Goal: Task Accomplishment & Management: Complete application form

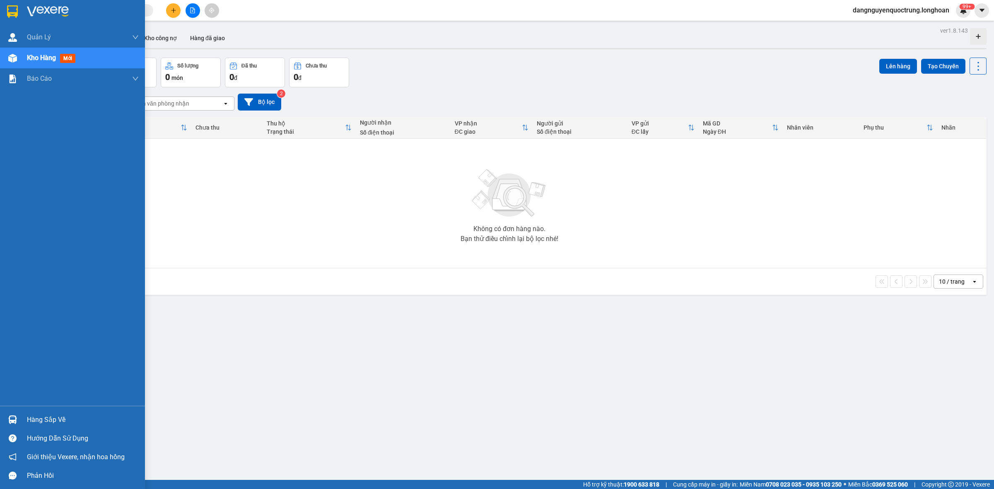
click at [12, 422] on img at bounding box center [12, 419] width 9 height 9
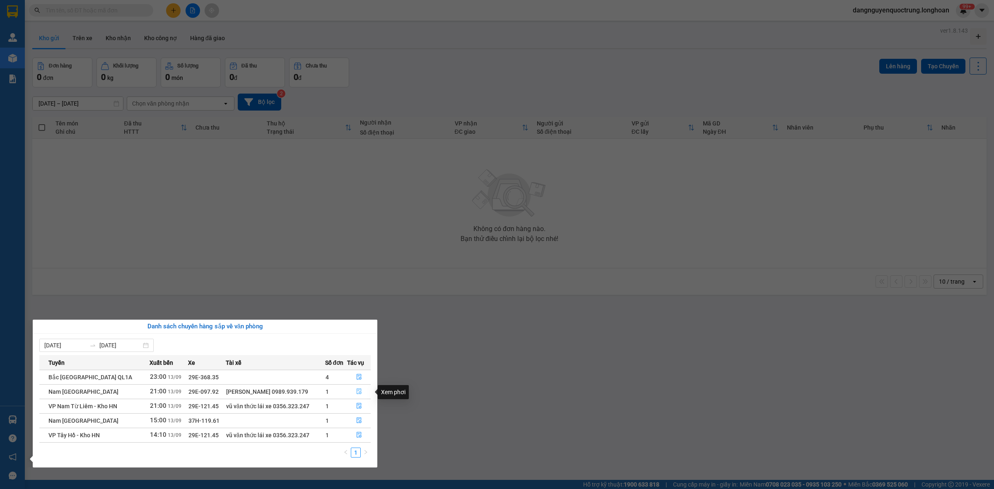
click at [361, 391] on icon "file-done" at bounding box center [359, 392] width 6 height 6
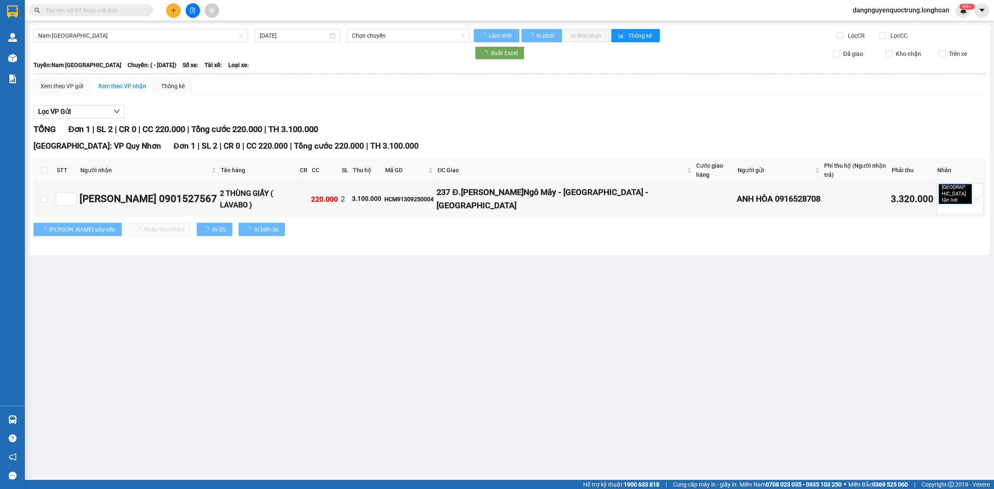
type input "[DATE]"
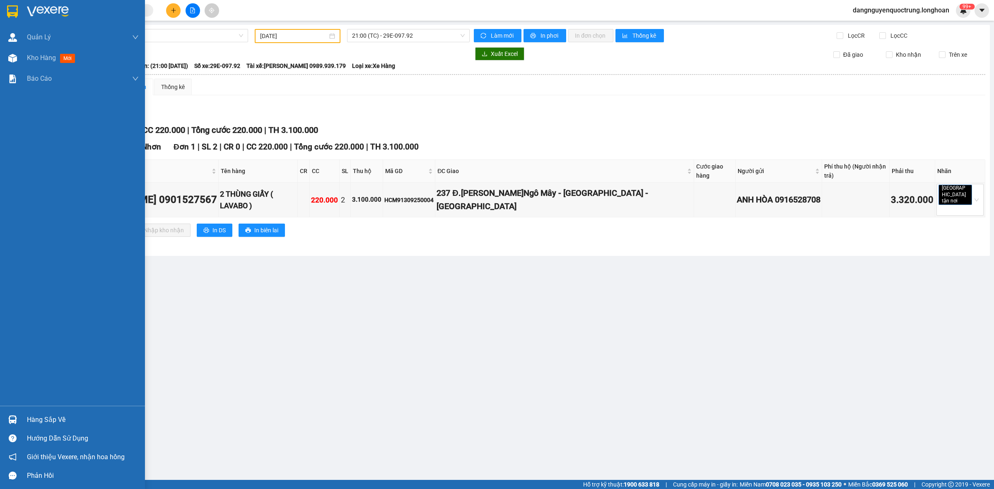
click at [7, 422] on div at bounding box center [12, 420] width 14 height 14
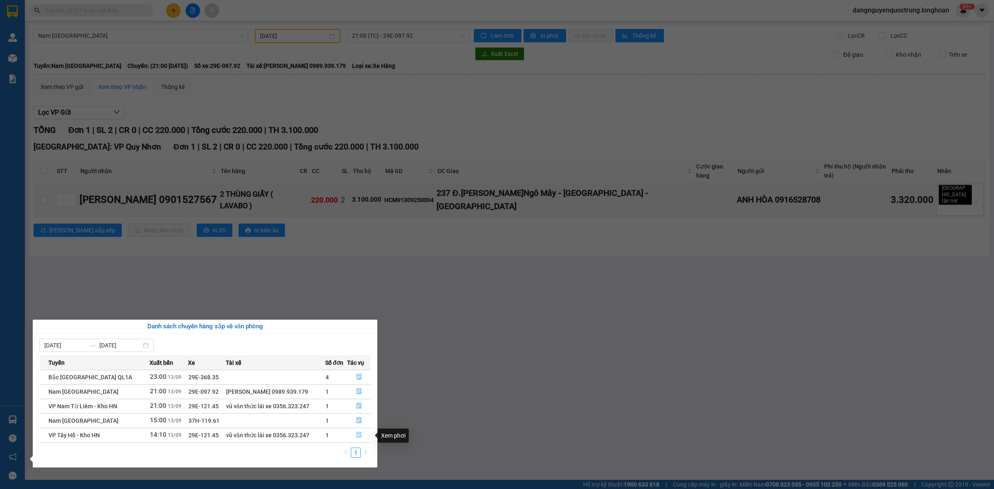
click at [357, 435] on icon "file-done" at bounding box center [359, 435] width 5 height 6
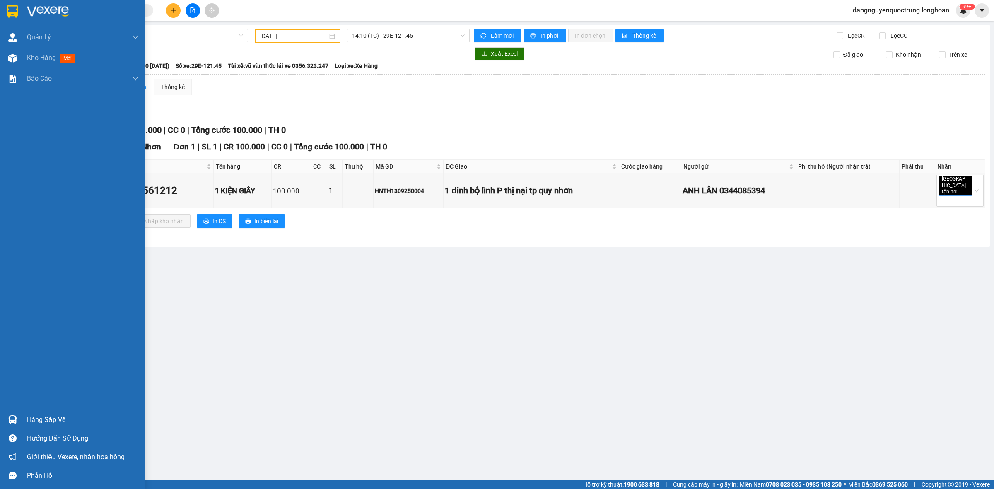
click at [10, 421] on img at bounding box center [12, 419] width 9 height 9
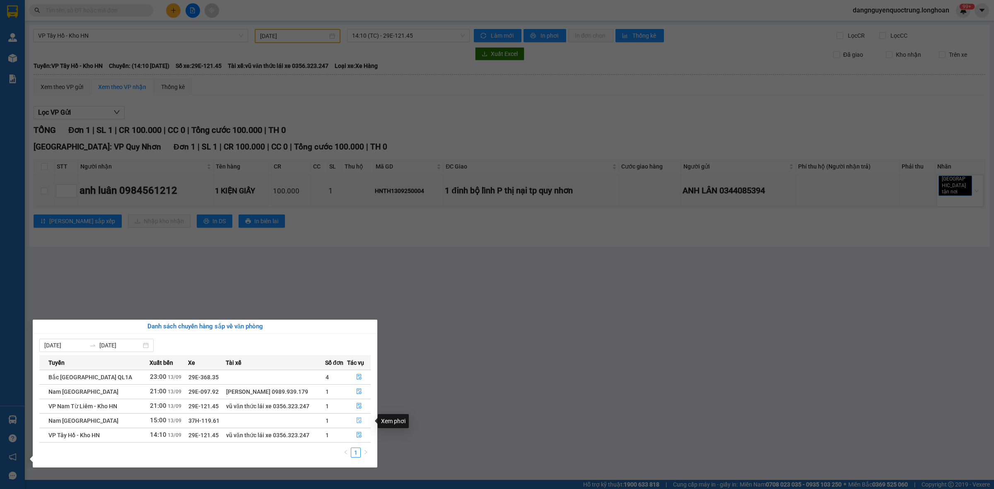
click at [360, 423] on icon "file-done" at bounding box center [359, 421] width 5 height 6
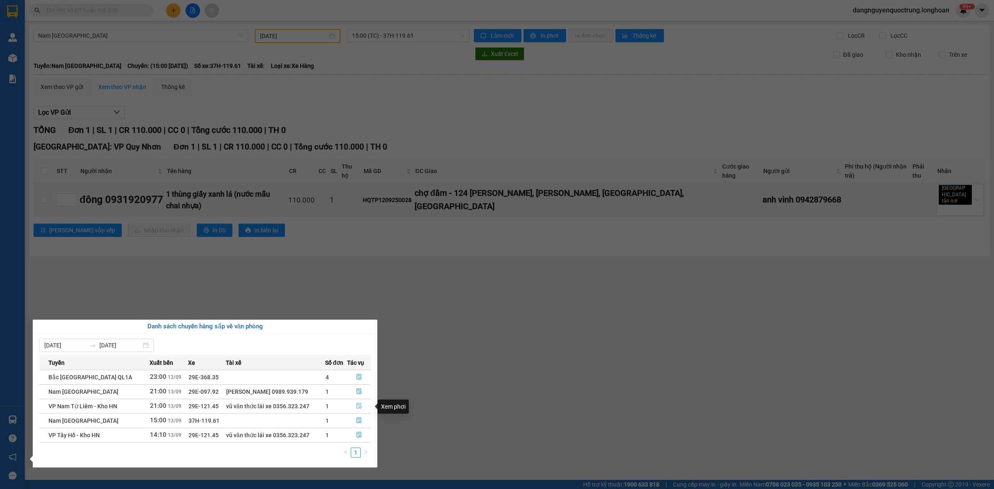
click at [355, 408] on button "button" at bounding box center [359, 406] width 23 height 13
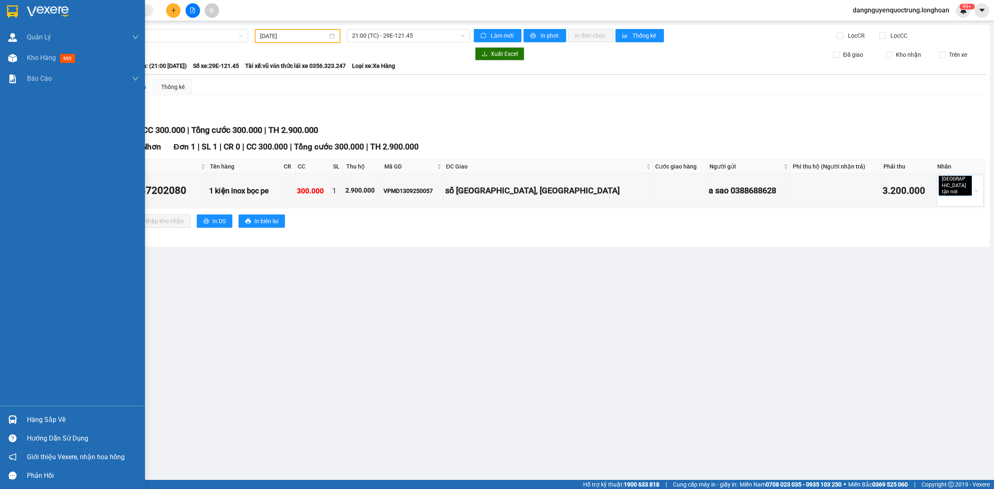
click at [13, 419] on img at bounding box center [12, 419] width 9 height 9
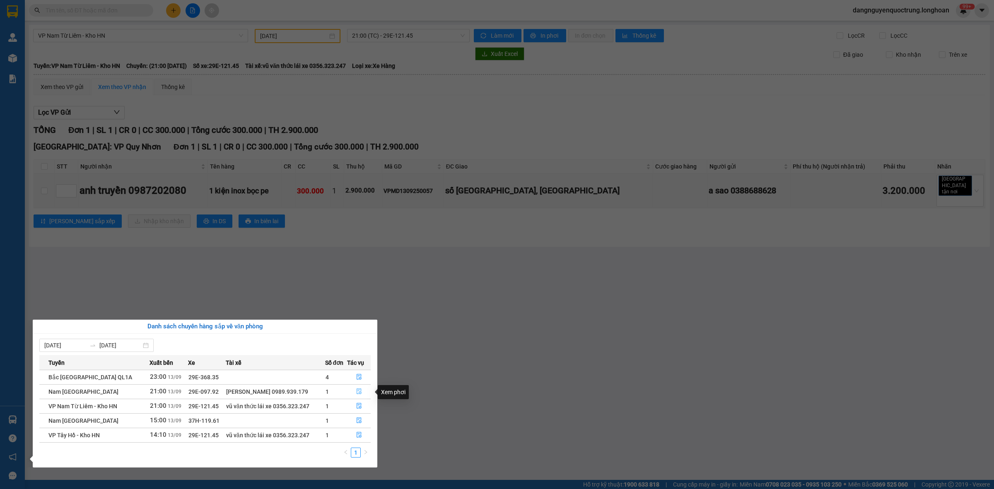
click at [362, 392] on button "button" at bounding box center [359, 391] width 23 height 13
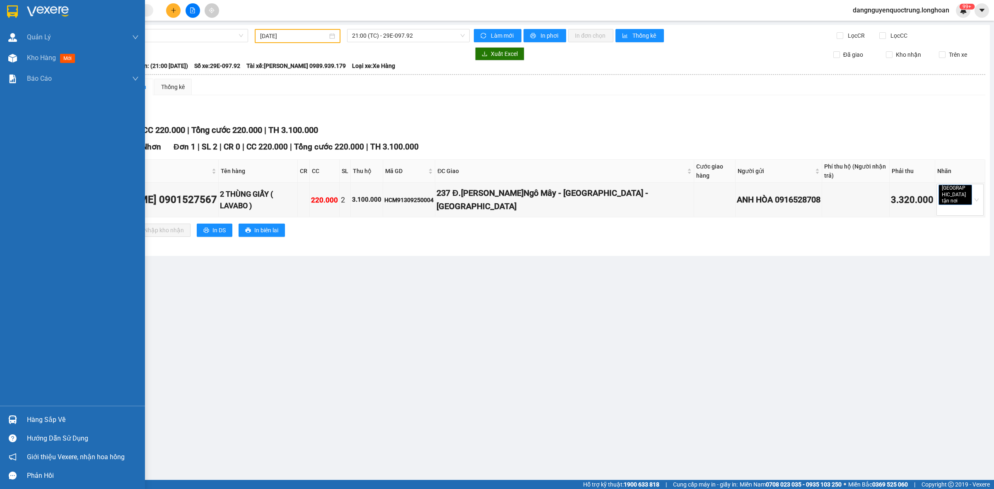
click at [18, 419] on div at bounding box center [12, 420] width 14 height 14
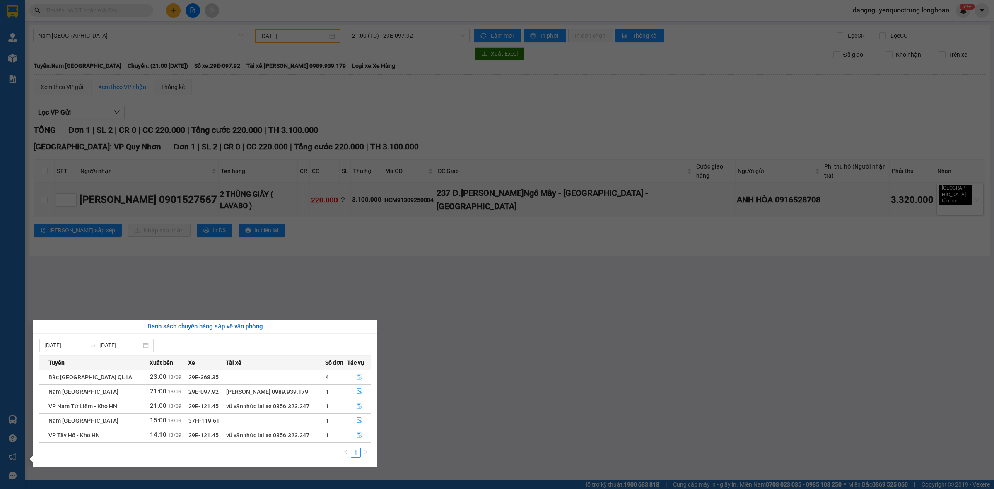
click at [357, 376] on icon "file-done" at bounding box center [359, 377] width 6 height 6
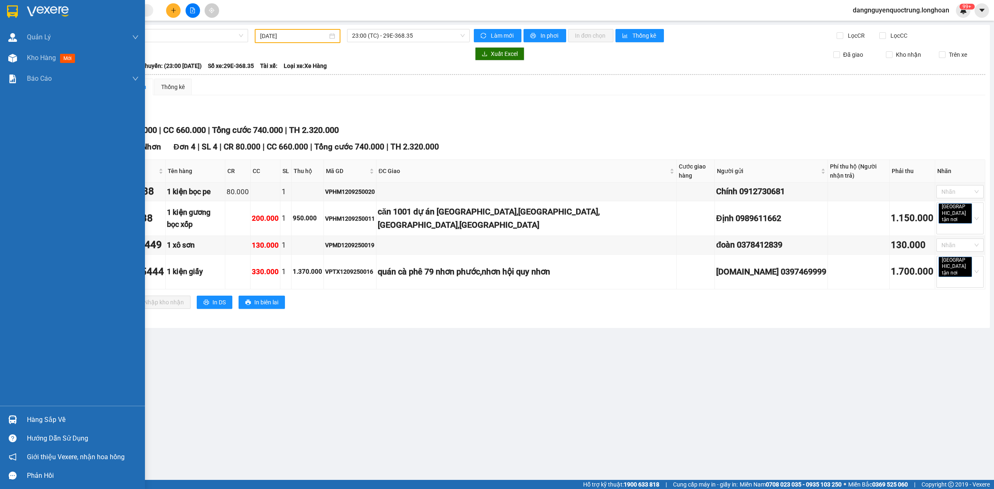
click at [13, 14] on img at bounding box center [12, 11] width 11 height 12
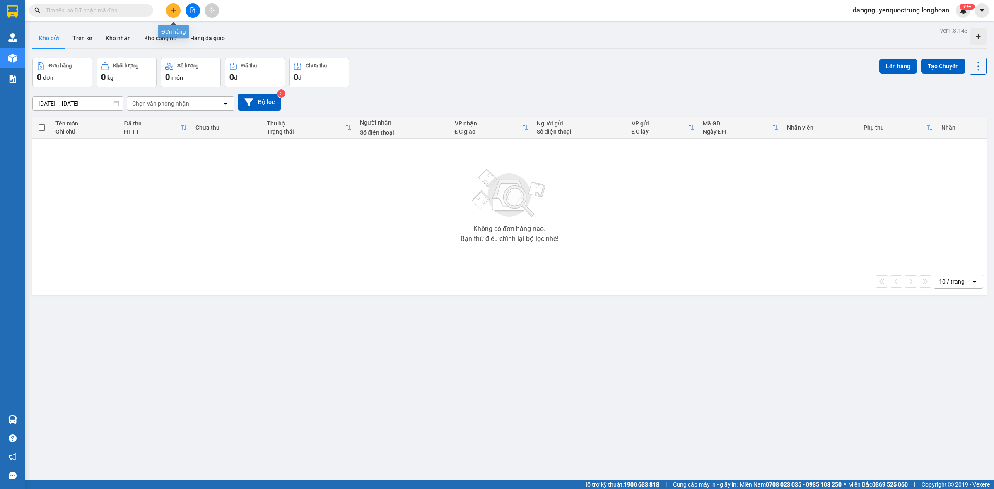
click at [172, 13] on icon "plus" at bounding box center [174, 10] width 6 height 6
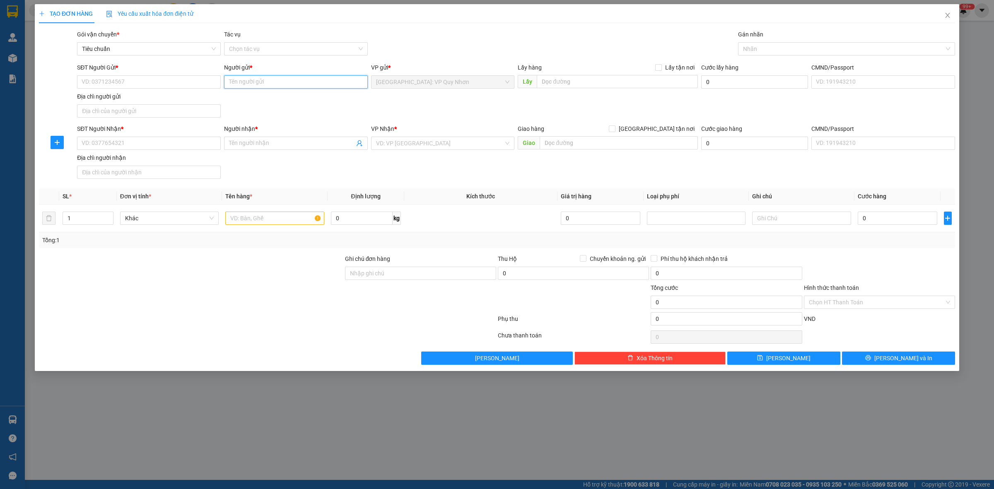
click at [243, 79] on input "Người gửi *" at bounding box center [296, 81] width 144 height 13
type input "Lắm"
click at [297, 99] on div "Chị Lắm - 0766678413" at bounding box center [296, 98] width 134 height 9
type input "0766678413"
drag, startPoint x: 266, startPoint y: 82, endPoint x: 227, endPoint y: 86, distance: 39.1
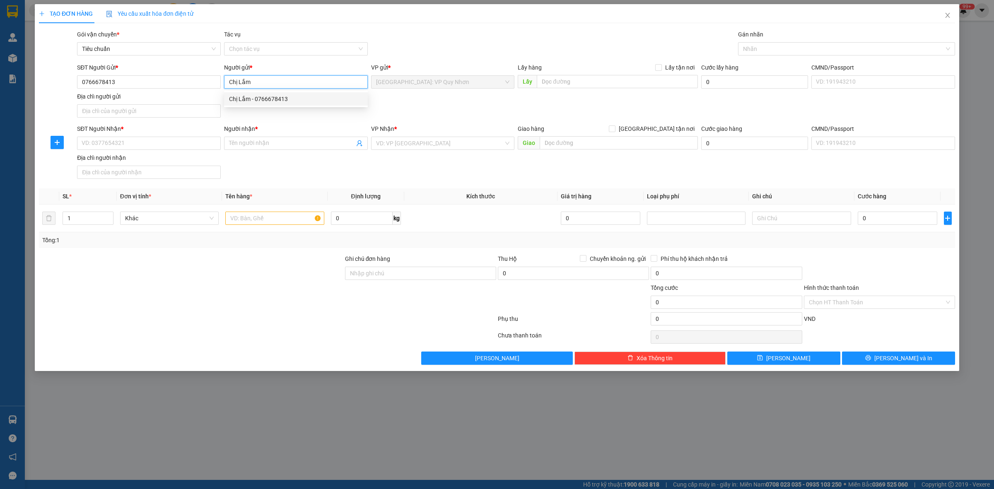
click at [227, 86] on input "Chị Lắm" at bounding box center [296, 81] width 144 height 13
type input "CÔNG TY PCCC PHÚC KHANG"
click at [512, 34] on div "Gói vận chuyển * Tiêu chuẩn Tác vụ Chọn tác vụ Gán nhãn Nhãn" at bounding box center [515, 44] width 881 height 29
click at [326, 147] on input "Người nhận *" at bounding box center [292, 143] width 126 height 9
click at [262, 143] on input "Người nhận *" at bounding box center [292, 143] width 126 height 9
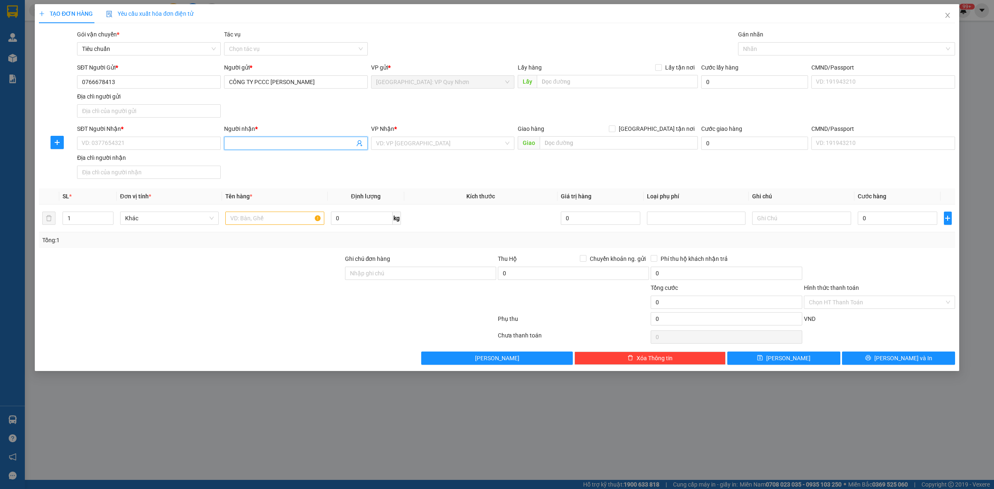
paste input "Công ty TNHH MTV Cơ Khí 83 83MEC, Thôn 8, Trấn Yên, Yên Bái 320000, Việt Nam"
type input "Công ty TNHH MTV Cơ Khí 83 83MEC"
click at [129, 141] on input "SĐT Người Nhận *" at bounding box center [149, 143] width 144 height 13
type input "0"
type input "0349597889"
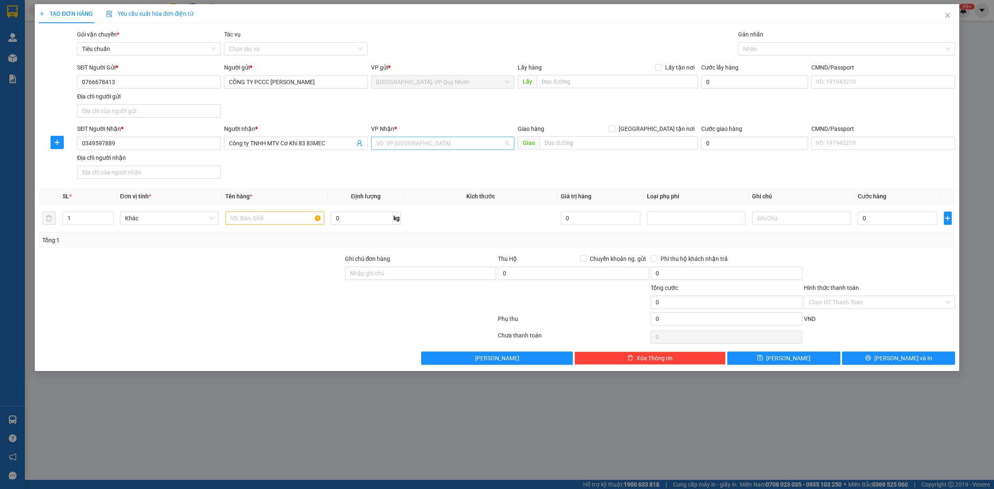
click at [407, 141] on input "search" at bounding box center [440, 143] width 128 height 12
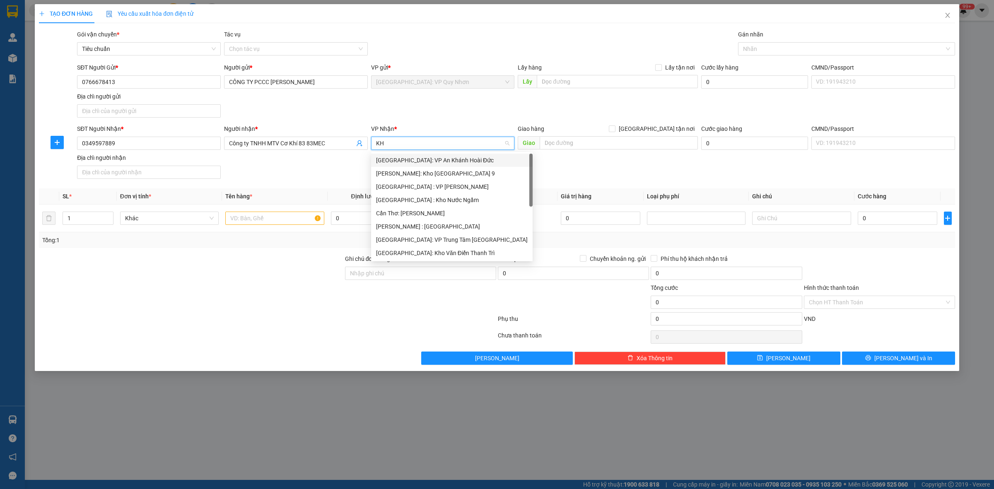
type input "KHO"
click at [433, 209] on div "Hà Nội: Kho Văn Điển Thanh Trì" at bounding box center [443, 213] width 134 height 9
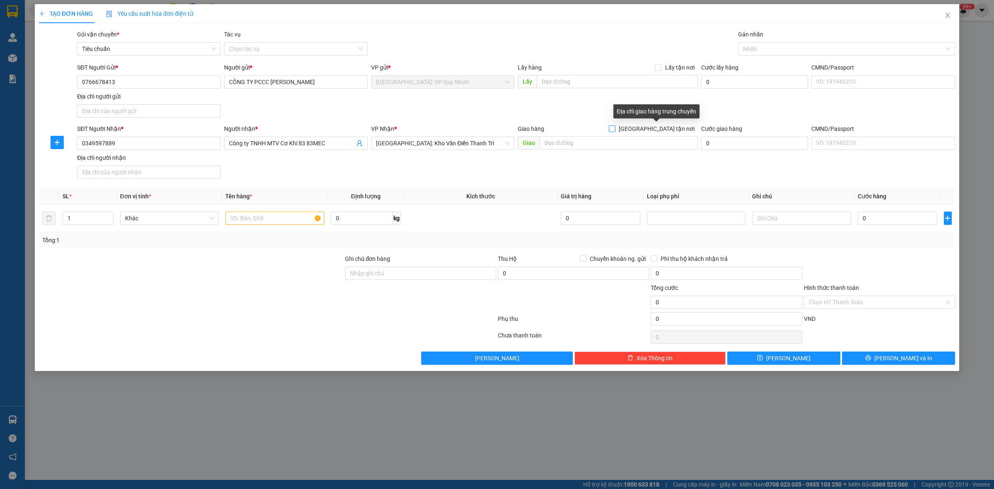
click at [615, 131] on input "Giao tận nơi" at bounding box center [612, 129] width 6 height 6
checkbox input "true"
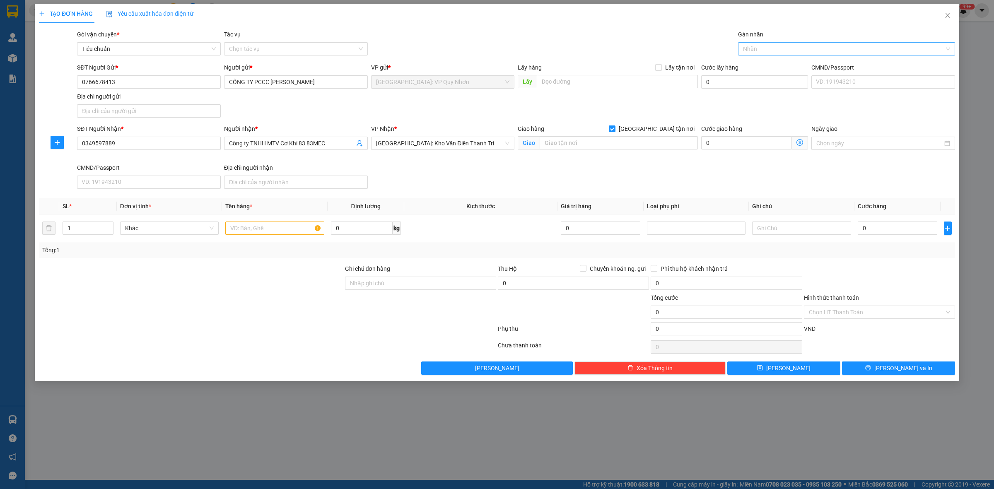
click at [777, 50] on div at bounding box center [842, 49] width 205 height 10
type input "GIAO"
click at [771, 67] on div "Giao tận nơi" at bounding box center [846, 65] width 207 height 9
click at [571, 145] on input "text" at bounding box center [619, 142] width 158 height 13
type input "t"
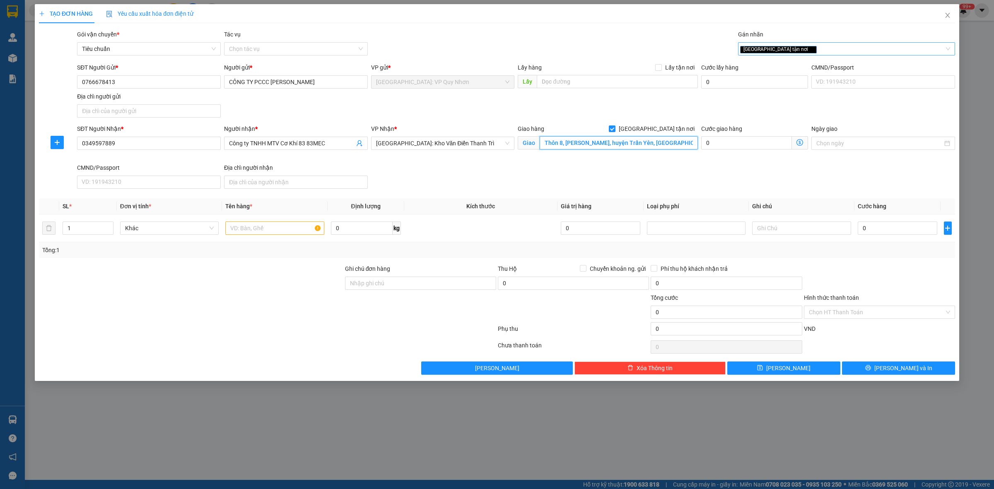
click at [812, 51] on div "Giao tận nơi" at bounding box center [842, 49] width 205 height 10
type input "Thôn 8, xã Minh Quán, huyện Trấn Yên, Yên Bái"
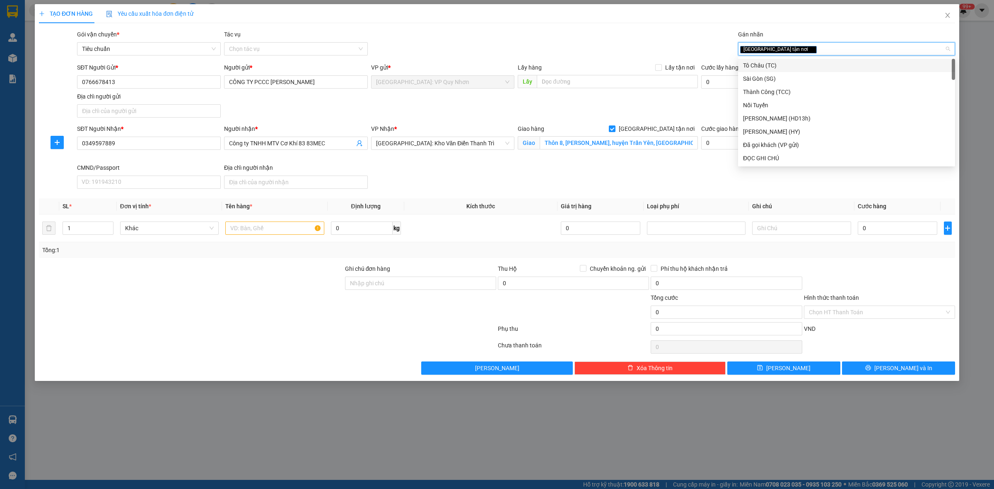
type input "s"
type input "d"
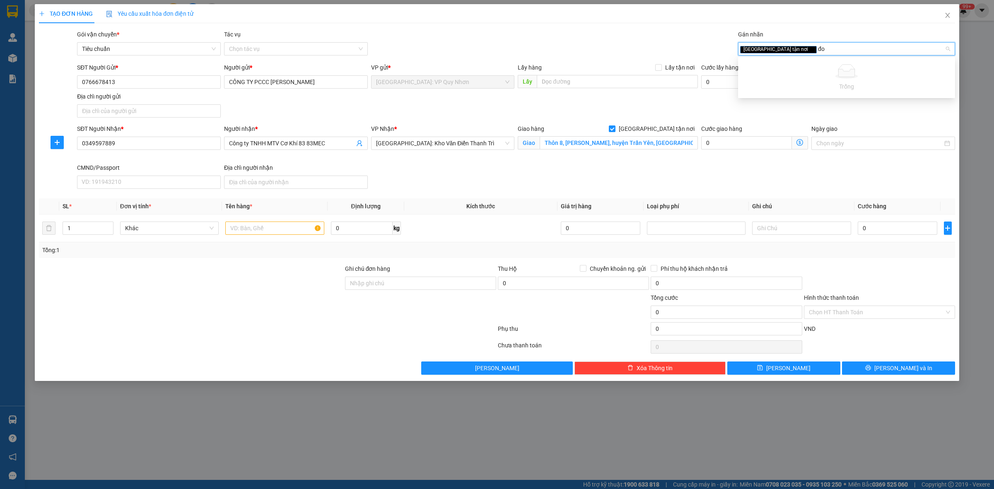
type input "đ"
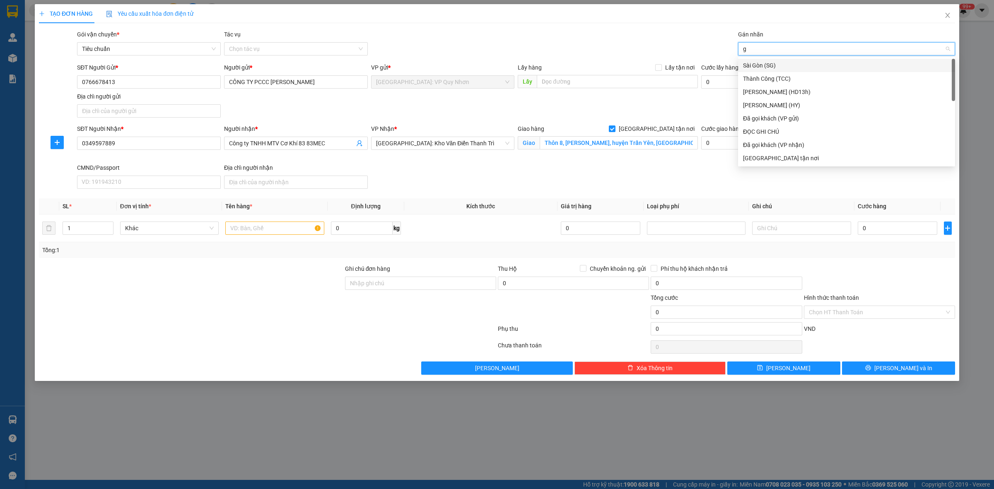
type input "gi"
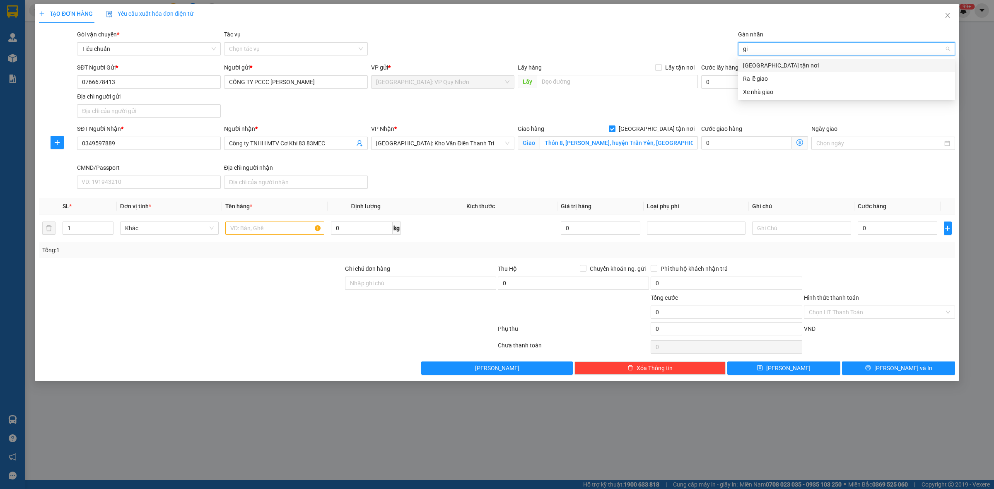
click at [813, 60] on div "Giao tận nơi" at bounding box center [846, 65] width 217 height 13
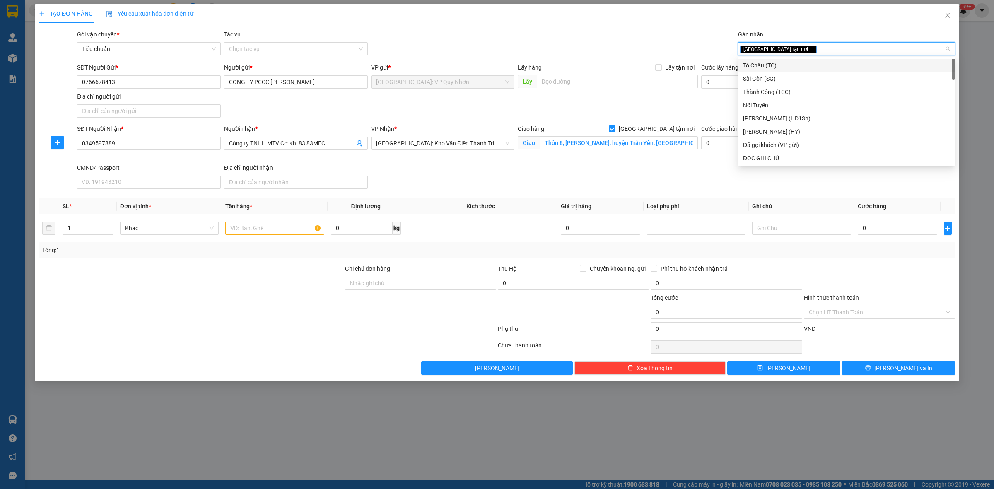
type input "d"
type input "đ"
click at [804, 94] on div "ĐỌC GHI CHÚ" at bounding box center [846, 91] width 207 height 9
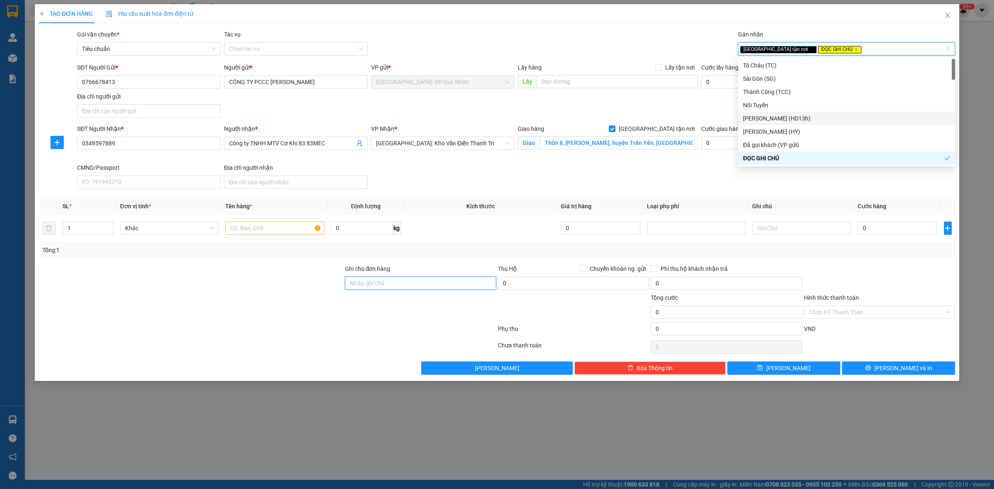
click at [439, 287] on input "Ghi chú đơn hàng" at bounding box center [420, 283] width 151 height 13
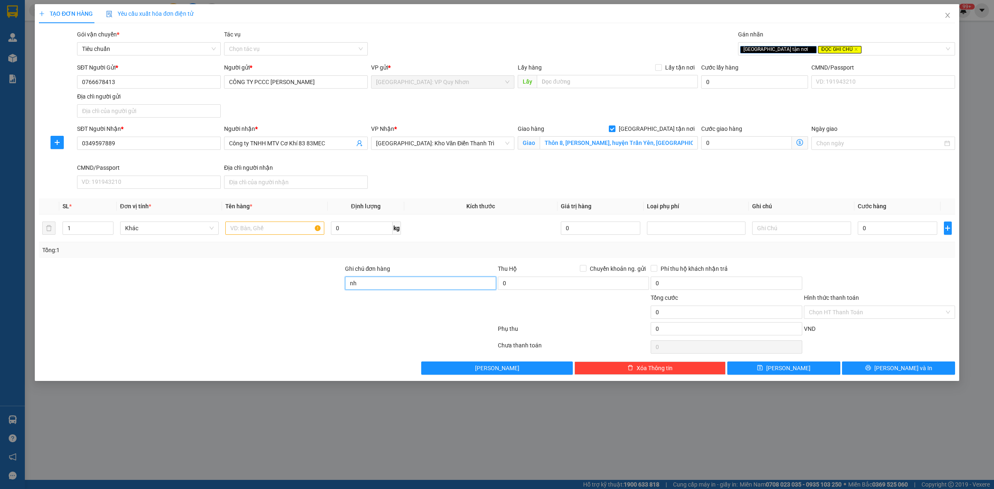
type input "n"
type input "NHẬN NGUYÊN ĐAI, NGUYÊN KIỆN, ĐỔ VỠ KO ĐỀN"
click at [285, 228] on input "text" at bounding box center [274, 228] width 99 height 13
type input "1 THÙNG CARTON (HỌNG TIẾP NƯỚC 2 CỬA)"
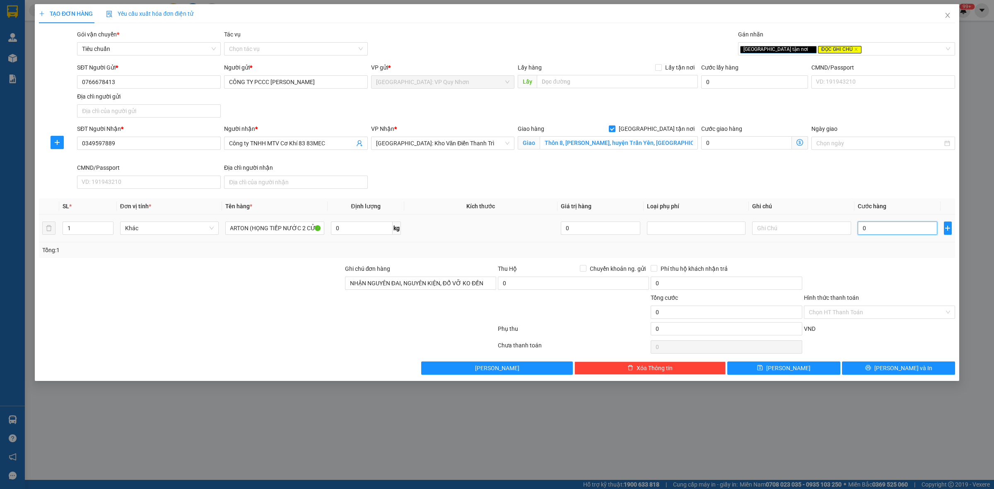
scroll to position [0, 0]
click at [895, 227] on input "0" at bounding box center [898, 228] width 80 height 13
click at [881, 228] on input "0" at bounding box center [898, 228] width 80 height 13
type input "1"
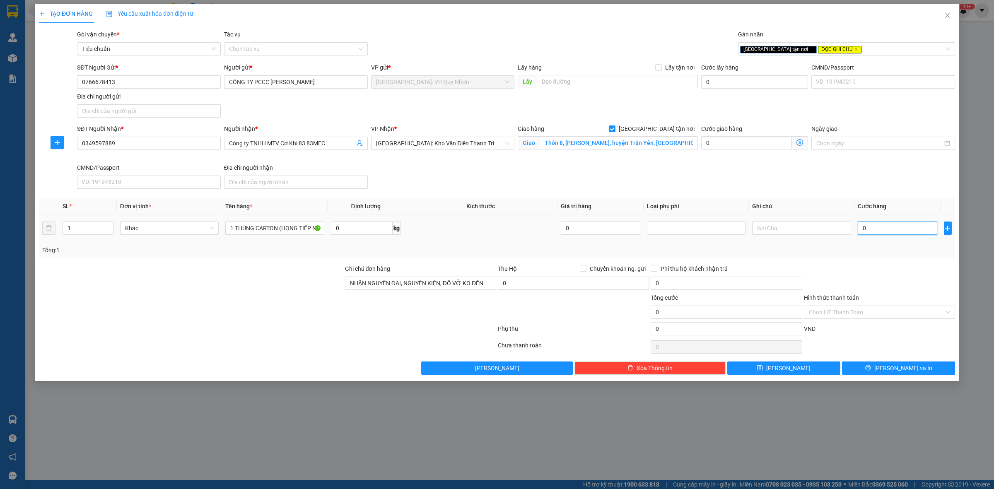
type input "1"
type input "12"
type input "120"
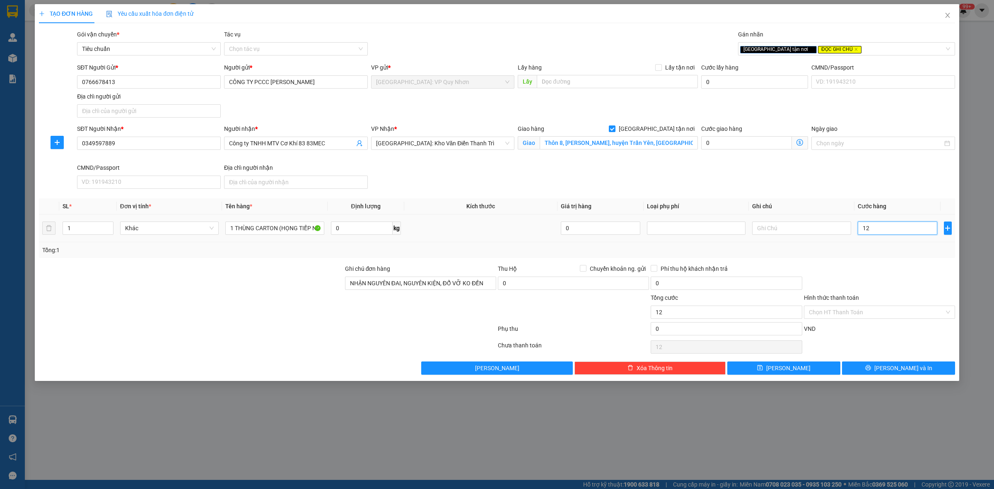
type input "120"
type input "120.000"
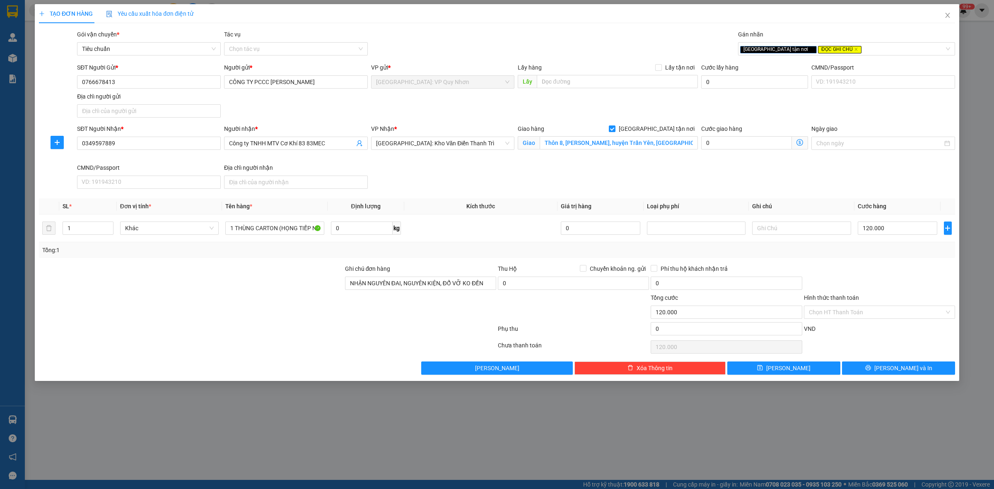
click at [903, 283] on div at bounding box center [879, 278] width 153 height 29
click at [804, 370] on button "Lưu" at bounding box center [783, 368] width 113 height 13
checkbox input "false"
type input "0"
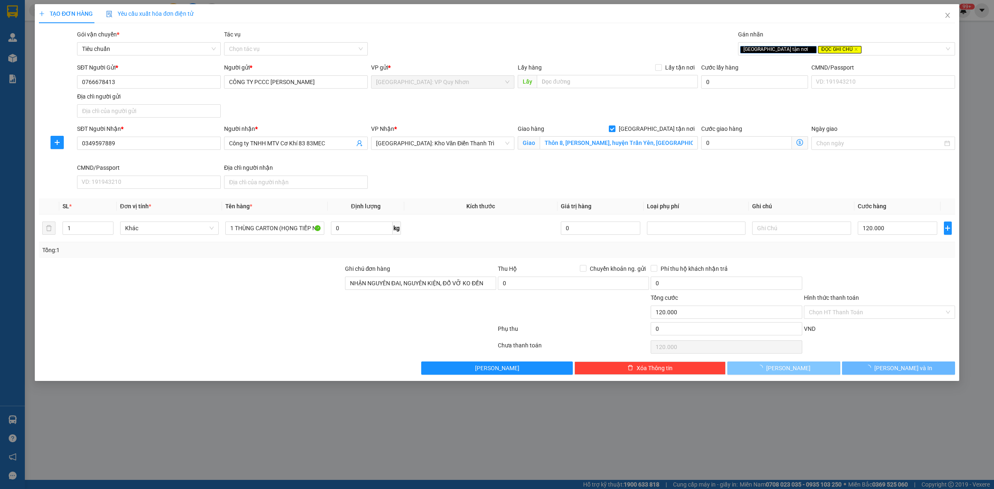
type input "0"
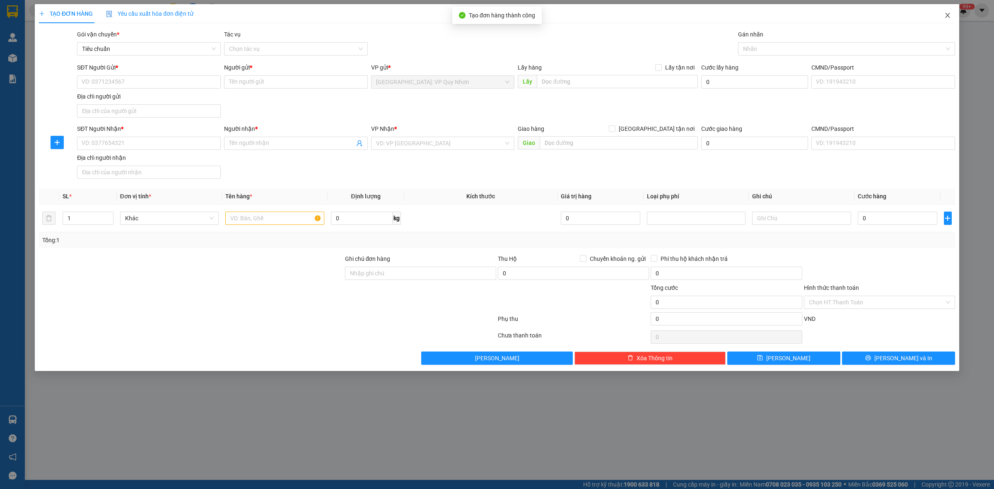
click at [951, 14] on span "Close" at bounding box center [947, 15] width 23 height 23
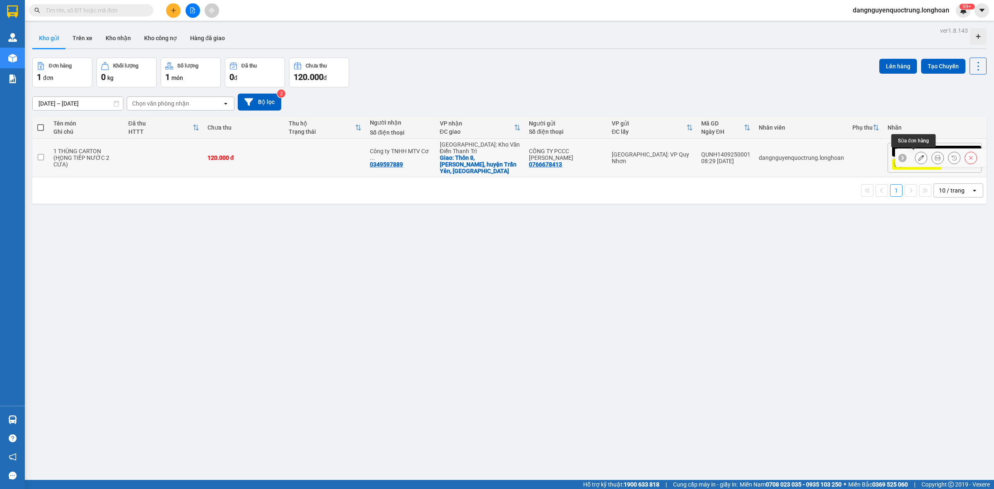
click at [918, 159] on icon at bounding box center [921, 158] width 6 height 6
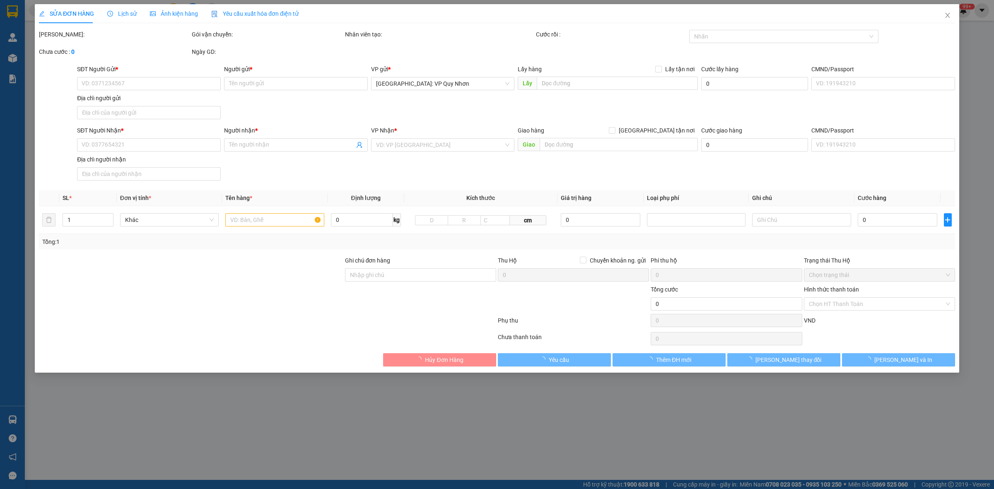
type input "0766678413"
type input "CÔNG TY PCCC PHÚC KHANG"
type input "0349597889"
type input "Công ty TNHH MTV Cơ Khí 83 83MEC"
checkbox input "true"
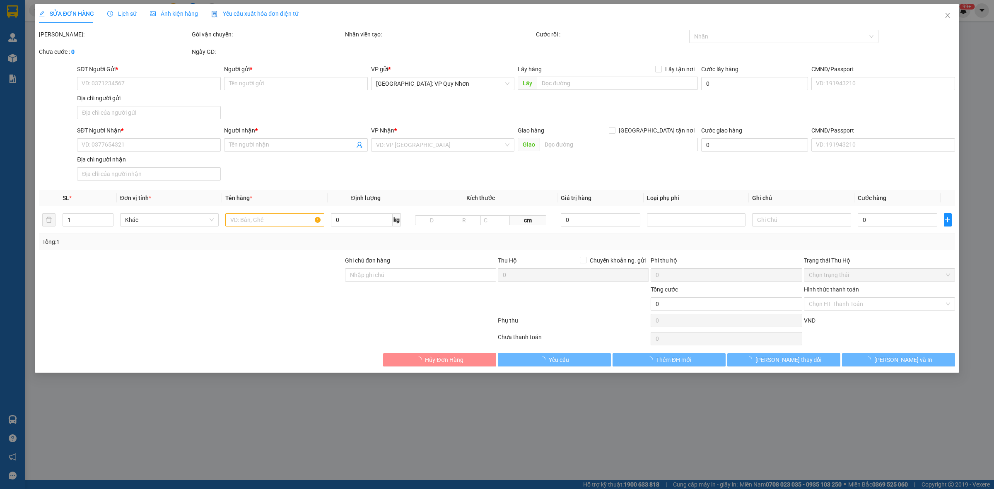
type input "Thôn 8, xã Minh Quán, huyện Trấn Yên, Yên Bái"
type input "NHẬN NGUYÊN ĐAI, NGUYÊN KIỆN, ĐỔ VỠ KO ĐỀN"
type input "120.000"
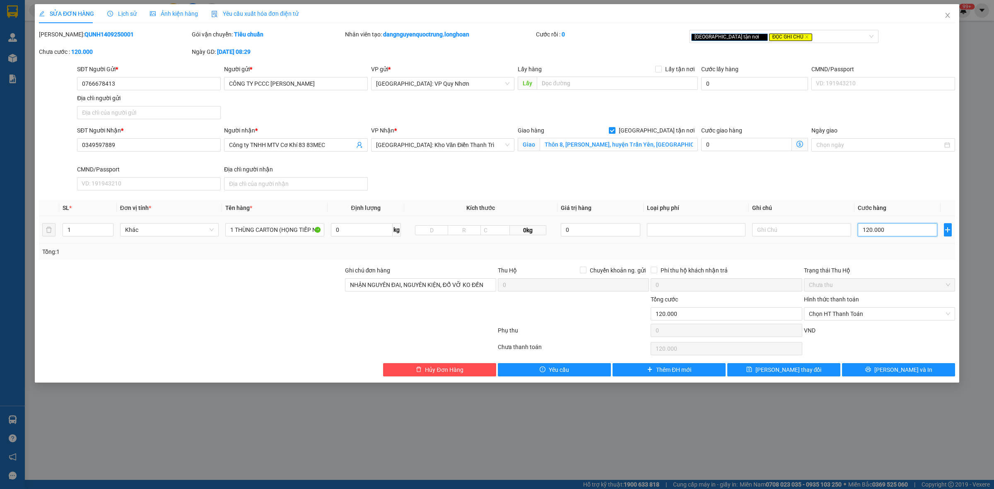
click at [892, 234] on input "120.000" at bounding box center [898, 229] width 80 height 13
type input "1"
type input "10"
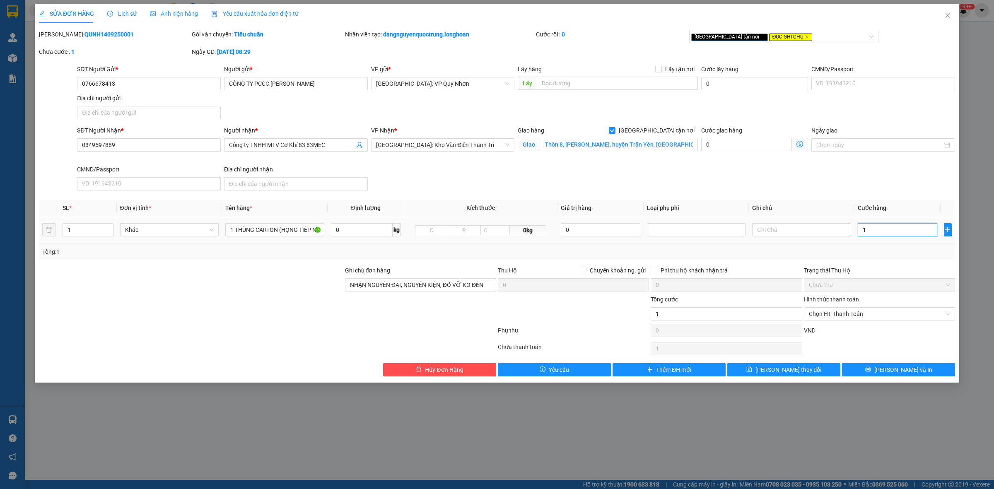
type input "10"
type input "100"
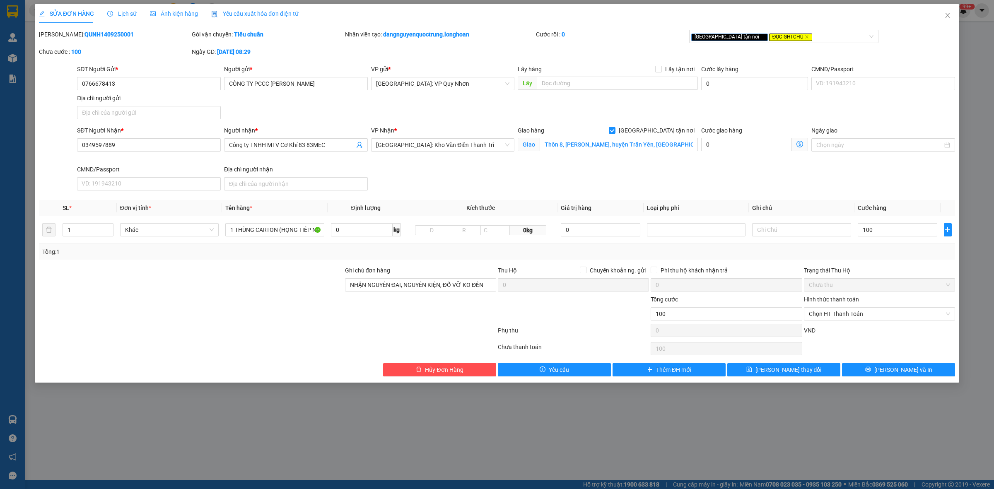
type input "100.000"
click at [886, 338] on div "VND" at bounding box center [879, 333] width 153 height 14
click at [788, 371] on span "Lưu thay đổi" at bounding box center [789, 369] width 66 height 9
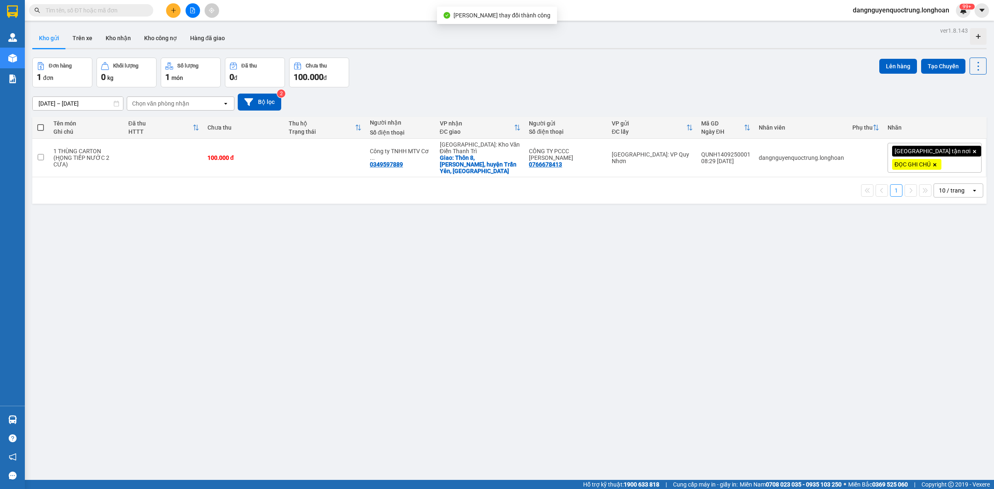
click at [483, 325] on div "ver 1.8.143 Kho gửi Trên xe Kho nhận Kho công nợ Hàng đã giao Đơn hàng 1 đơn Kh…" at bounding box center [509, 269] width 961 height 489
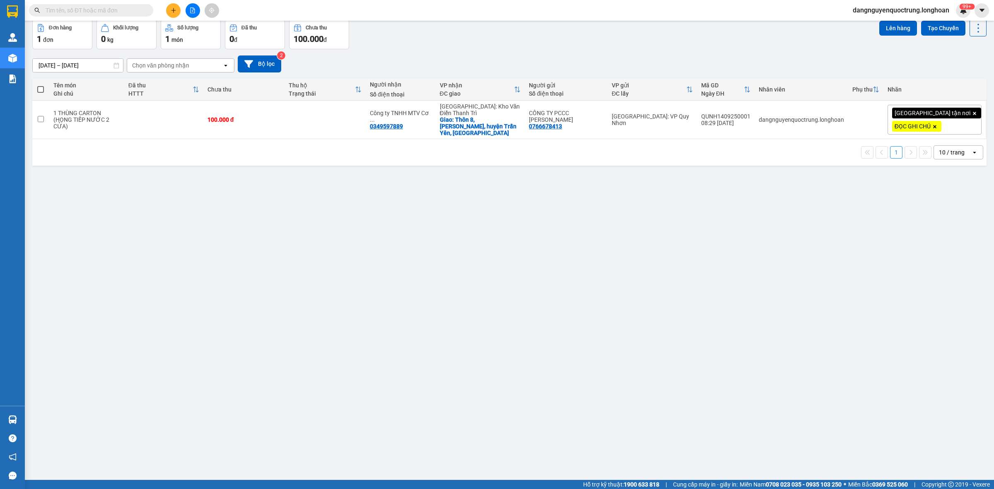
click at [705, 280] on div "ver 1.8.143 Kho gửi Trên xe Kho nhận Kho công nợ Hàng đã giao Đơn hàng 1 đơn Kh…" at bounding box center [509, 231] width 961 height 489
click at [917, 119] on button at bounding box center [921, 120] width 12 height 14
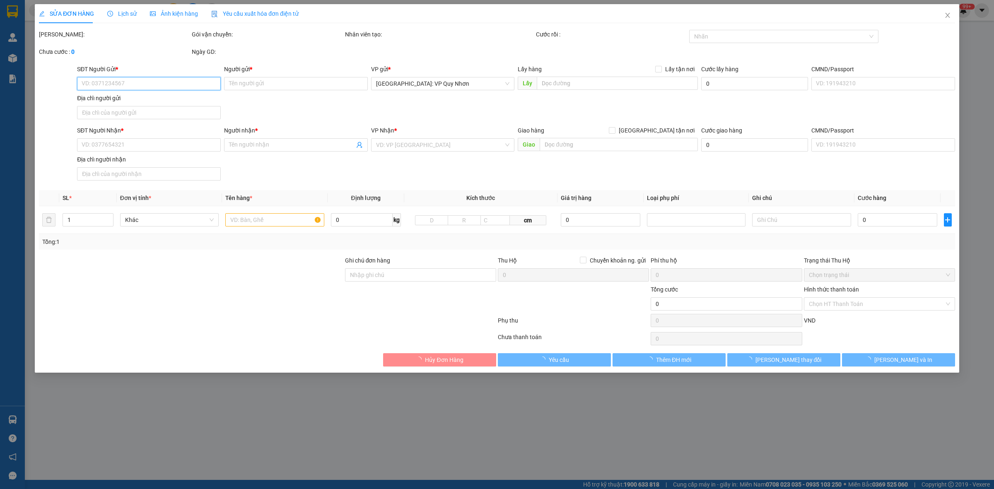
type input "0766678413"
type input "CÔNG TY PCCC PHÚC KHANG"
type input "0349597889"
type input "Công ty TNHH MTV Cơ Khí 83 83MEC"
checkbox input "true"
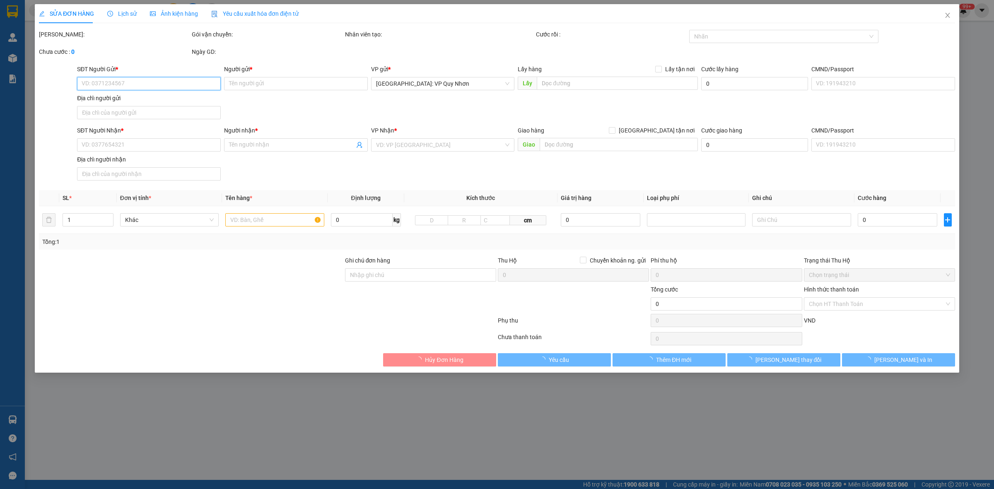
type input "Thôn 8, xã Minh Quán, huyện Trấn Yên, Yên Bái"
type input "NHẬN NGUYÊN ĐAI, NGUYÊN KIỆN, ĐỔ VỠ KO ĐỀN"
type input "100.000"
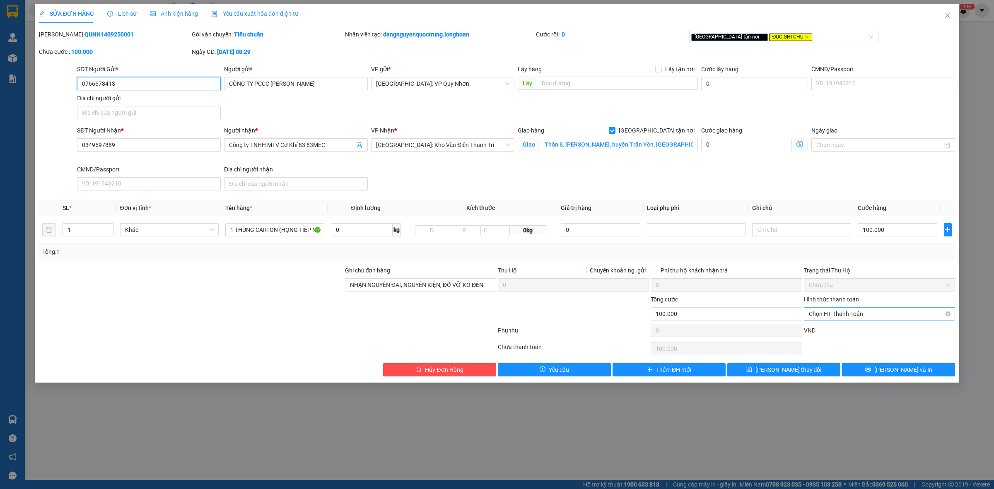
click at [838, 311] on span "Chọn HT Thanh Toán" at bounding box center [879, 314] width 141 height 12
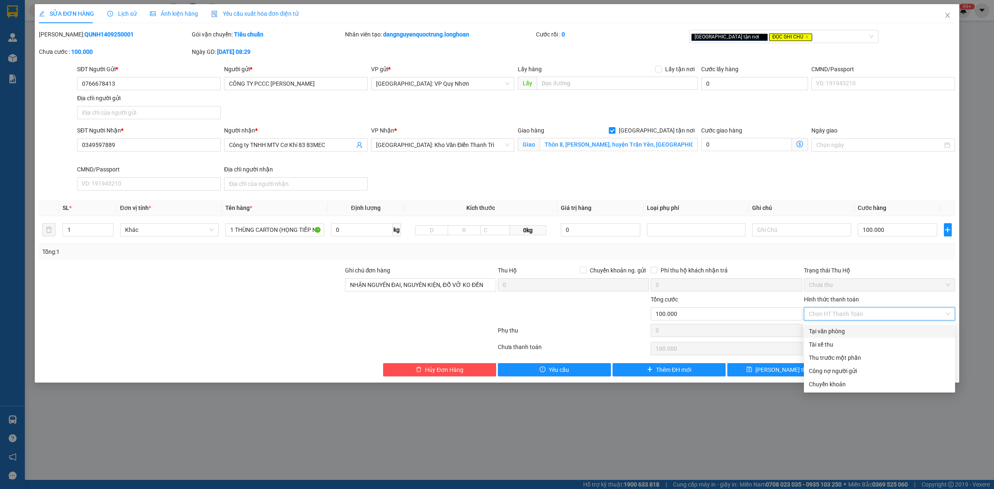
click at [836, 331] on div "Tại văn phòng" at bounding box center [879, 331] width 141 height 9
type input "0"
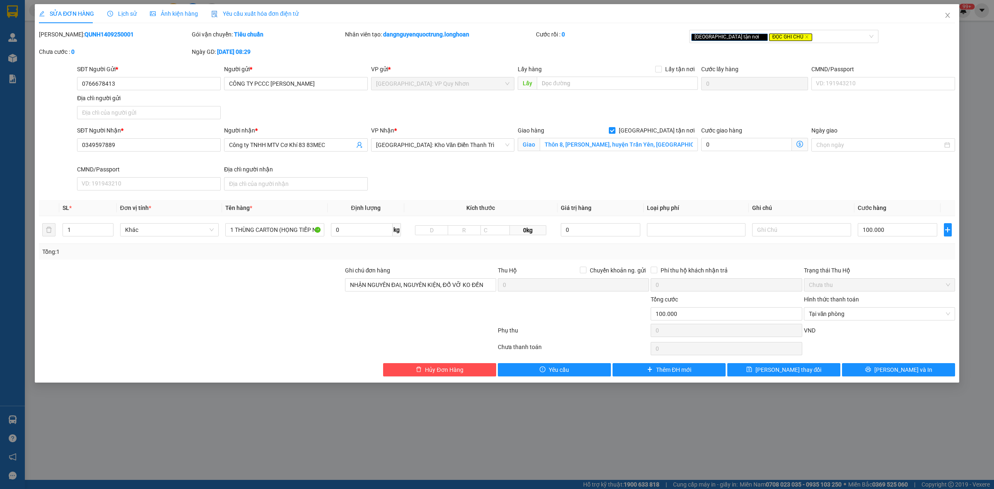
click at [883, 335] on div "VND" at bounding box center [879, 333] width 153 height 14
click at [858, 373] on button "Lưu và In" at bounding box center [898, 369] width 113 height 13
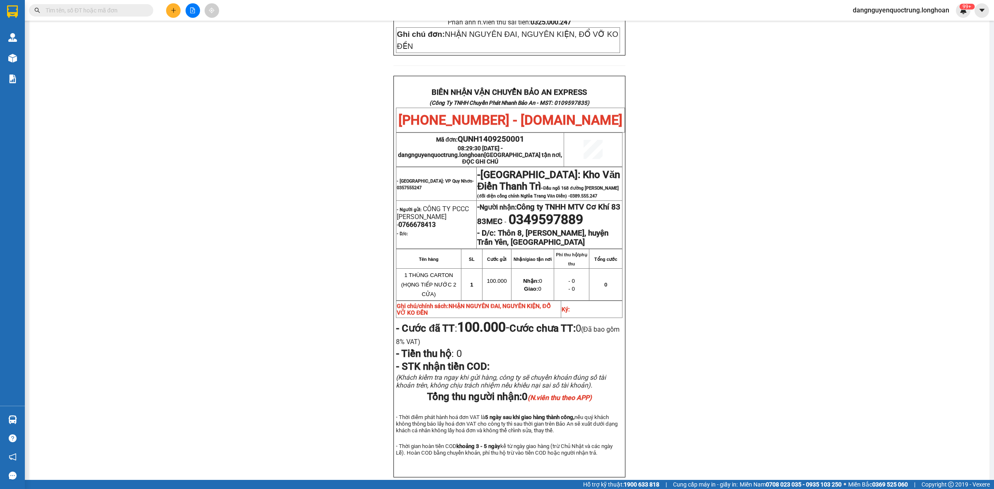
scroll to position [398, 0]
click at [717, 223] on div "PHIẾU DÁN LÊN HÀNG Ngày in phiếu: 08:41 ngày 14-09-2025 CSKH: 1900.06.88.33 CÔN…" at bounding box center [509, 85] width 940 height 823
click at [323, 166] on div "PHIẾU DÁN LÊN HÀNG Ngày in phiếu: 08:41 ngày 14-09-2025 CSKH: 1900.06.88.33 CÔN…" at bounding box center [509, 85] width 940 height 823
click at [754, 191] on div "PHIẾU DÁN LÊN HÀNG Ngày in phiếu: 08:41 ngày 14-09-2025 CSKH: 1900.06.88.33 CÔN…" at bounding box center [509, 85] width 940 height 823
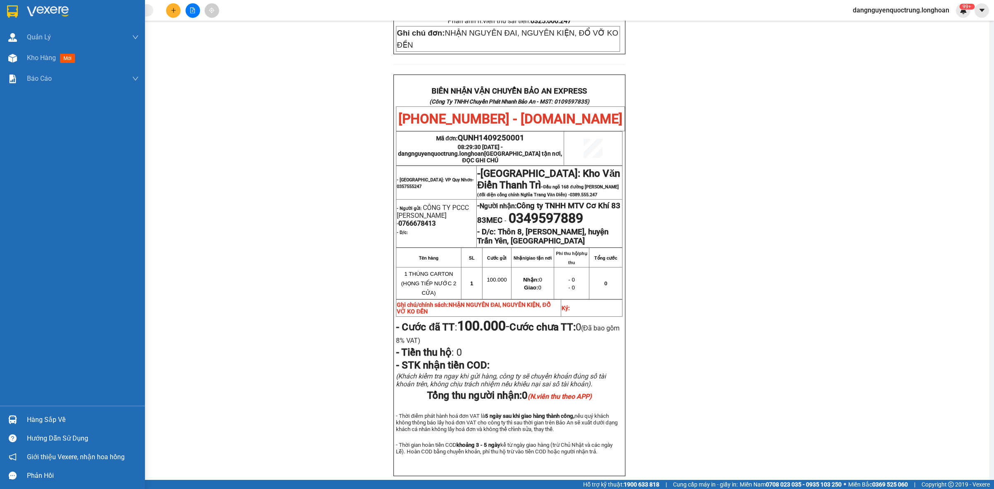
click at [5, 11] on div at bounding box center [12, 11] width 14 height 14
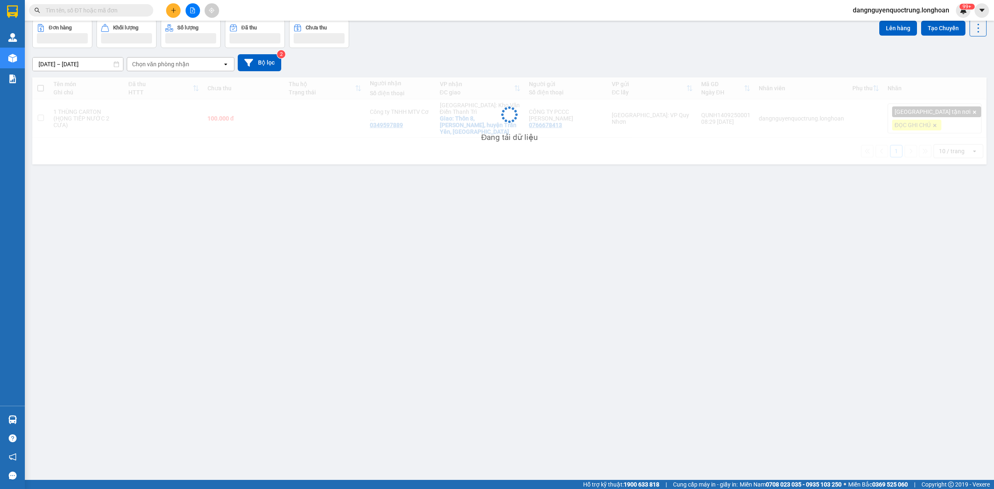
scroll to position [38, 0]
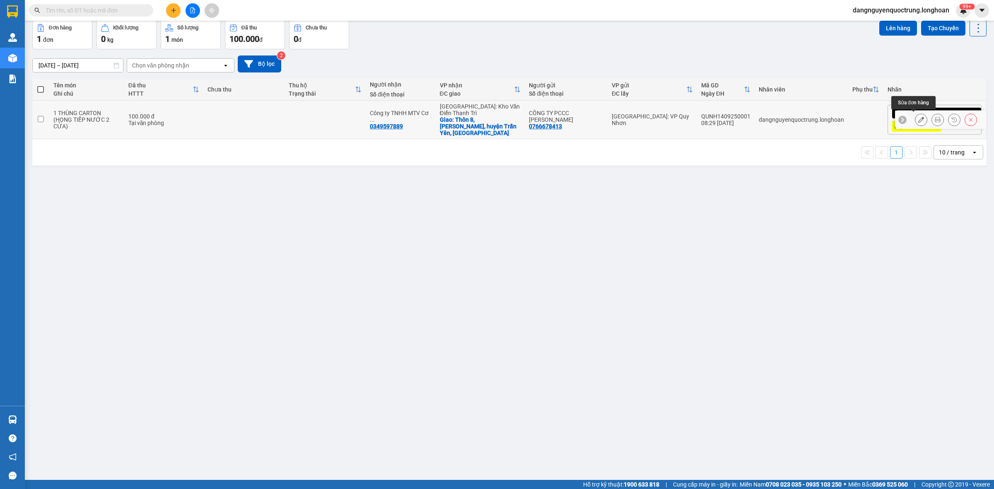
click at [918, 117] on icon at bounding box center [921, 120] width 6 height 6
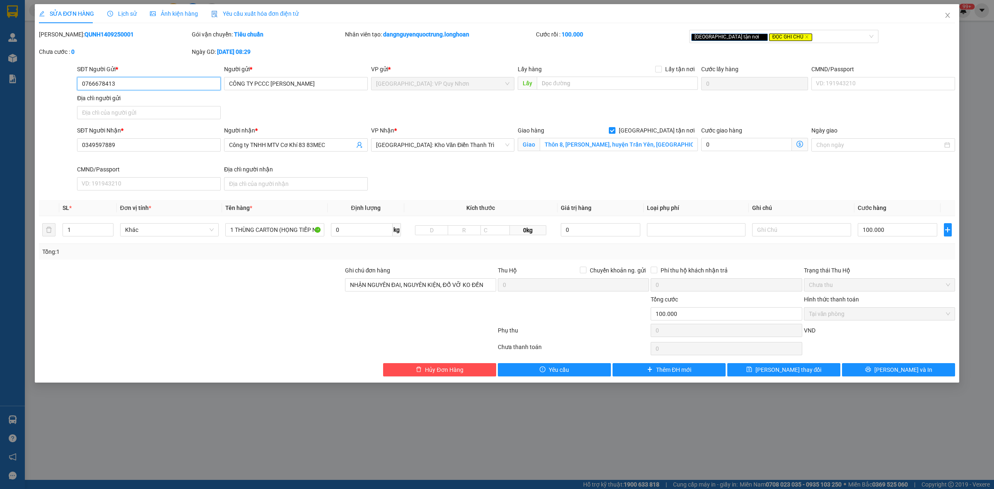
click at [852, 317] on span "Tại văn phòng" at bounding box center [879, 314] width 141 height 12
click at [863, 287] on span "Chưa thu" at bounding box center [879, 285] width 141 height 12
click at [229, 146] on input "Công ty TNHH MTV Cơ Khí 83 83MEC" at bounding box center [292, 144] width 126 height 9
click at [230, 145] on input "CHỊ HẠNH )Công ty TNHH MTV Cơ Khí 83 83MEC" at bounding box center [292, 144] width 126 height 9
type input "(CHỊ HẠNH)Công ty TNHH MTV Cơ Khí 83 83MEC"
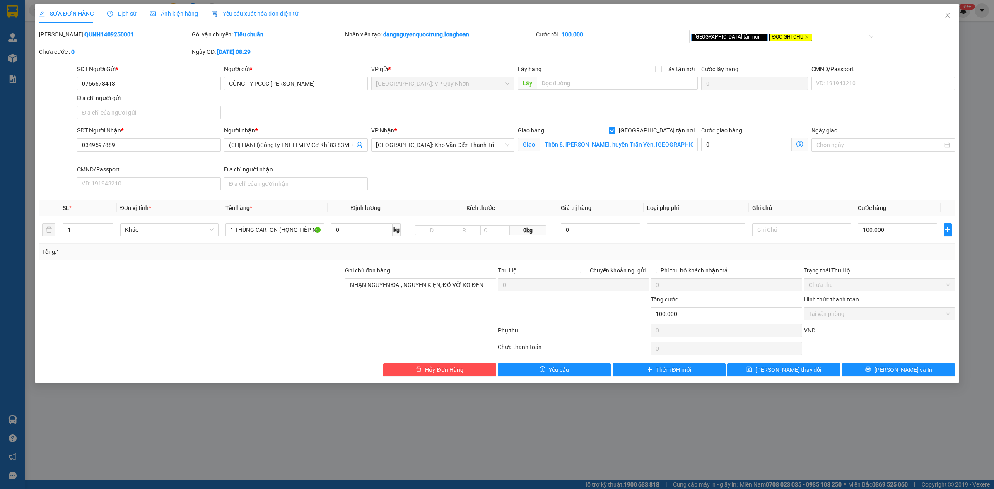
click at [538, 167] on div "SĐT Người Nhận * 0349597889 Người nhận * (CHỊ HẠNH)Công ty TNHH MTV Cơ Khí 83…" at bounding box center [515, 160] width 881 height 68
click at [862, 375] on button "Lưu và In" at bounding box center [898, 369] width 113 height 13
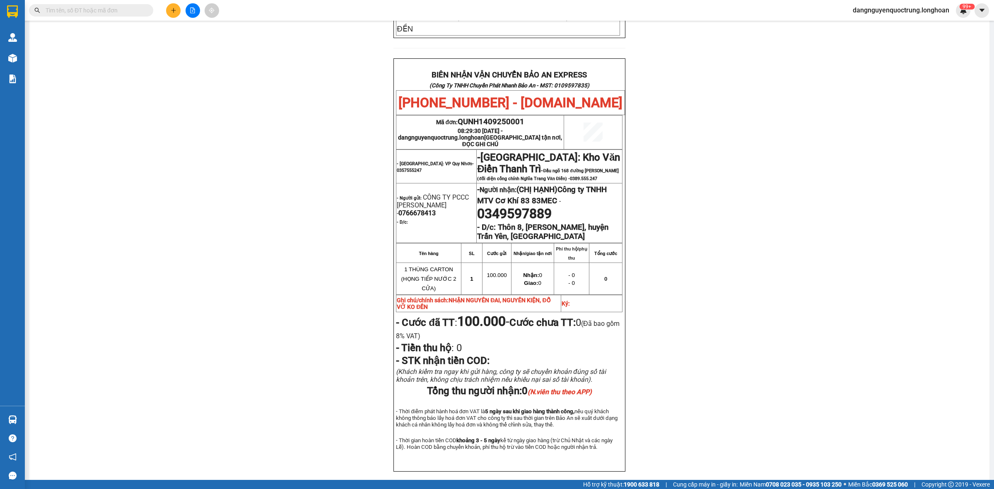
scroll to position [416, 0]
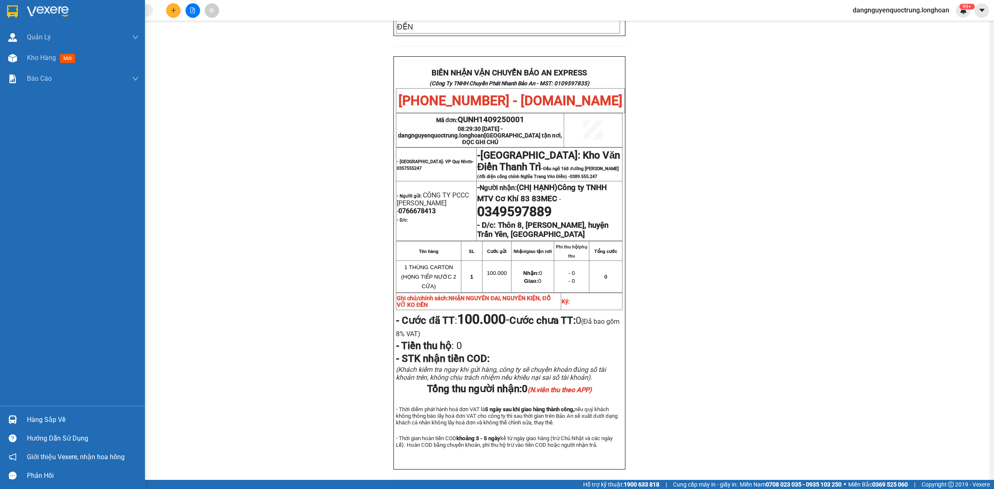
click at [21, 24] on div at bounding box center [72, 13] width 145 height 27
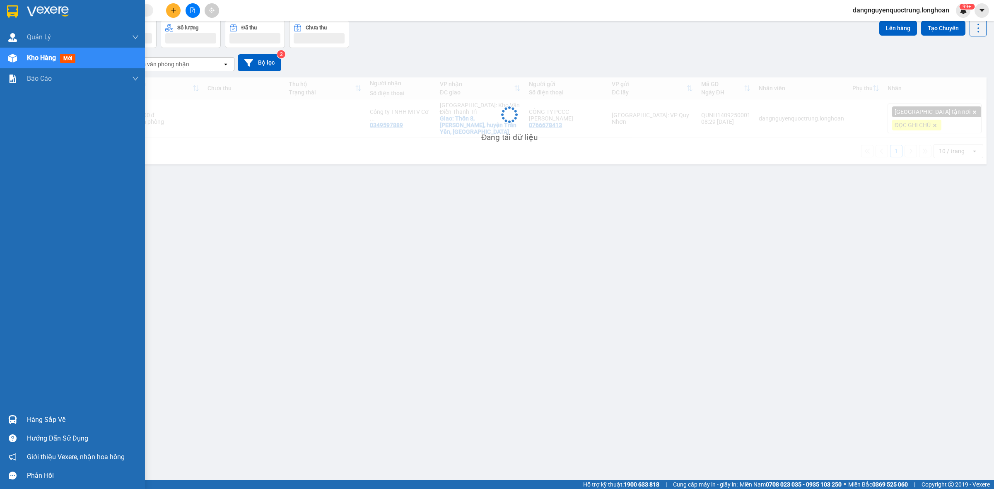
scroll to position [38, 0]
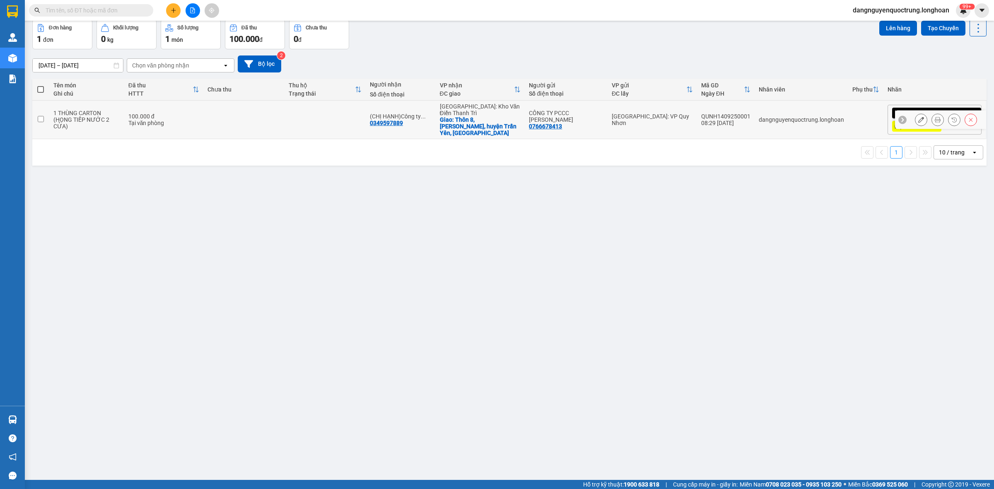
click at [918, 119] on icon at bounding box center [921, 120] width 6 height 6
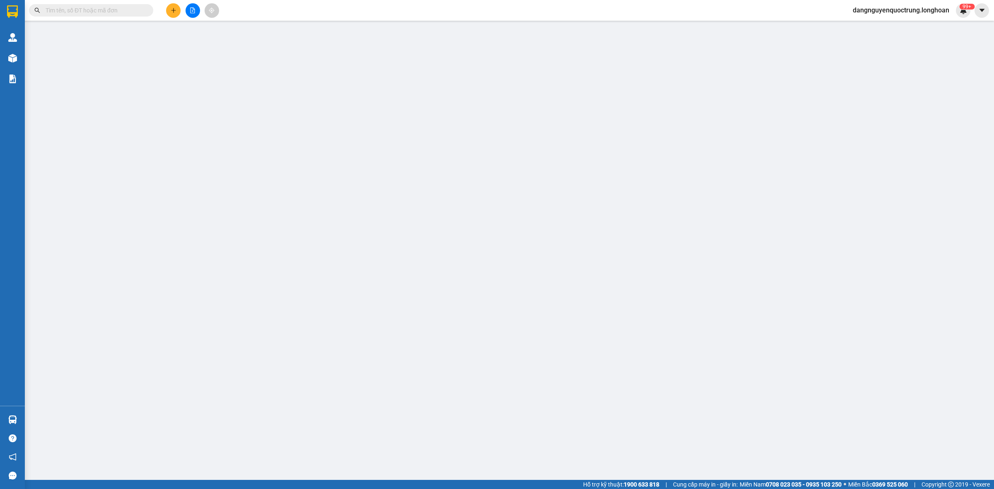
type input "0766678413"
type input "CÔNG TY PCCC PHÚC KHANG"
type input "0349597889"
type input "(CHỊ HẠNH)Công ty TNHH MTV Cơ Khí 83 83MEC"
checkbox input "true"
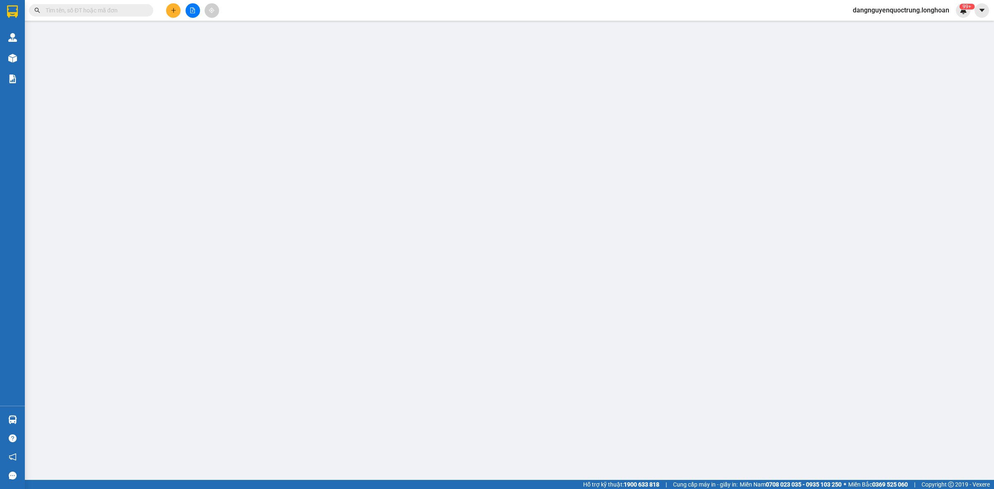
type input "Thôn 8, xã Minh Quán, huyện Trấn Yên, Yên Bái"
type input "NHẬN NGUYÊN ĐAI, NGUYÊN KIỆN, ĐỔ VỠ KO ĐỀN"
type input "100.000"
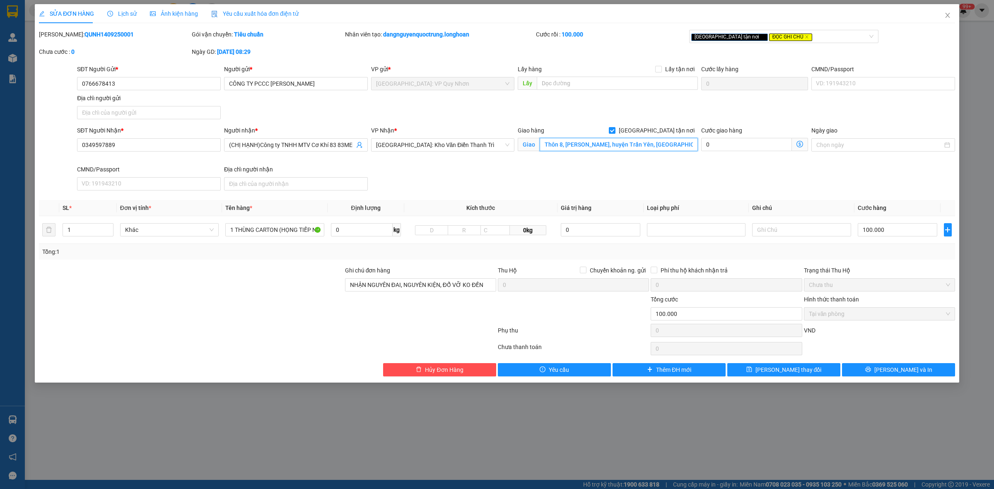
click at [677, 147] on input "Thôn 8, xã Minh Quán, huyện Trấn Yên, Yên Bái" at bounding box center [619, 144] width 158 height 13
click at [677, 146] on input "Thôn 8, xã Minh Quán, huyện Trấn Yên, Yên Bái" at bounding box center [619, 144] width 158 height 13
click at [544, 143] on input "Thôn 8, xã Minh Quán, huyện Trấn Yên, Yên Bái" at bounding box center [619, 144] width 158 height 13
type input "( Thôn Minh Quán 8, xã Trấn Yên, Lào Cai) Thôn 8, xã Minh Quán, huyện Tr…"
click at [857, 374] on button "Lưu và In" at bounding box center [898, 369] width 113 height 13
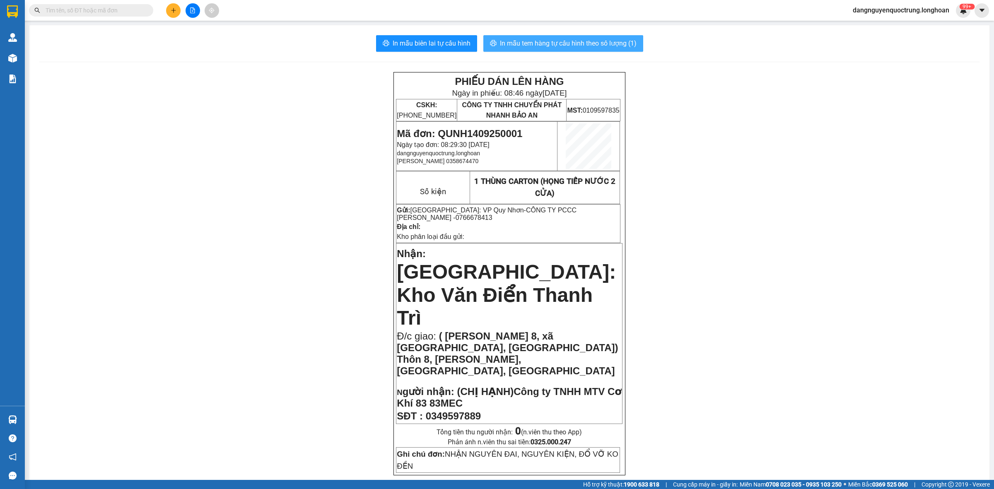
click at [583, 42] on span "In mẫu tem hàng tự cấu hình theo số lượng (1)" at bounding box center [568, 43] width 137 height 10
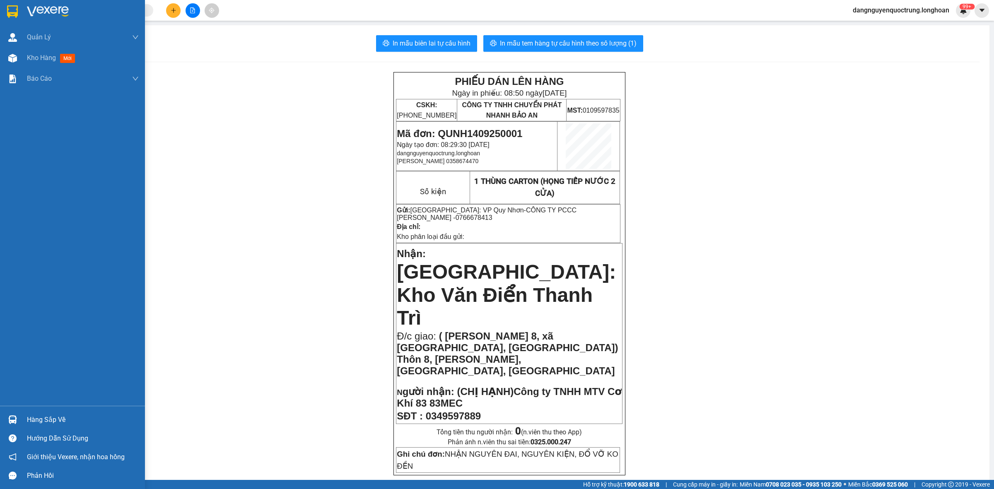
click at [7, 415] on div at bounding box center [12, 420] width 14 height 14
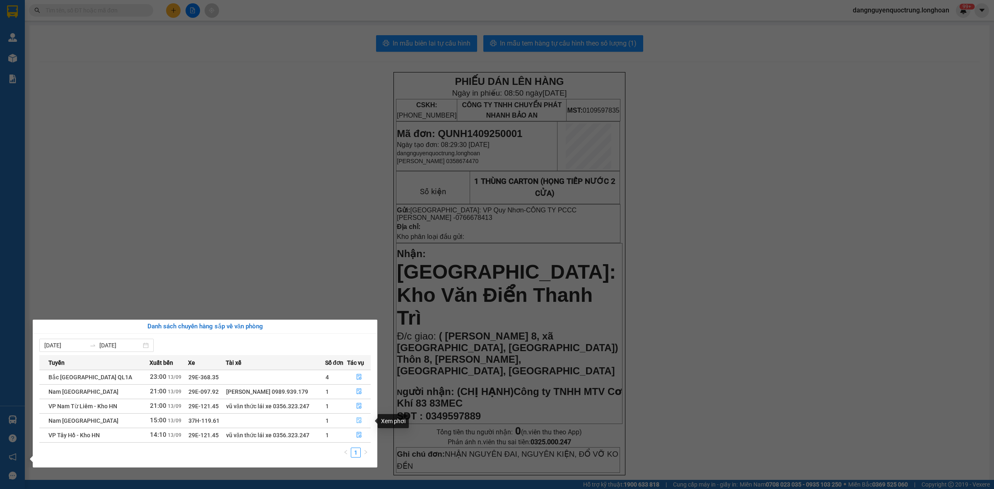
click at [355, 422] on button "button" at bounding box center [359, 420] width 23 height 13
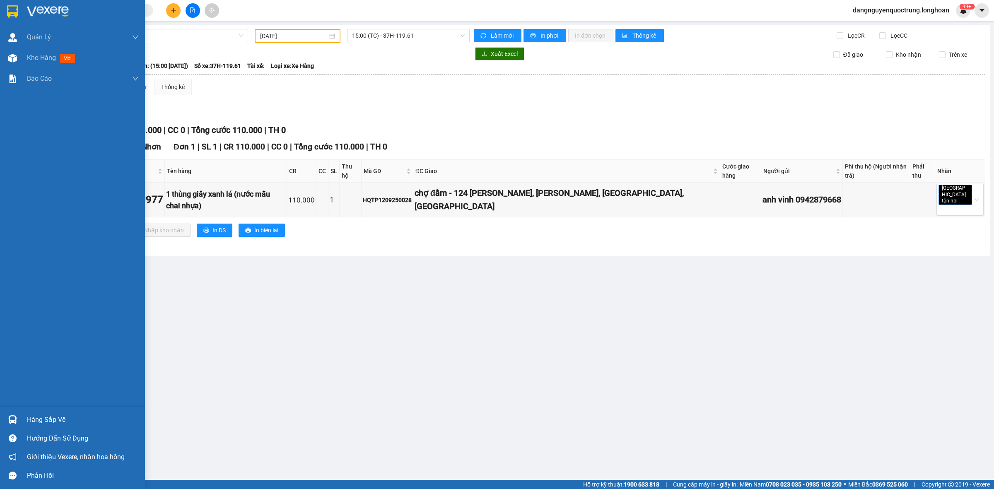
click at [10, 13] on img at bounding box center [12, 11] width 11 height 12
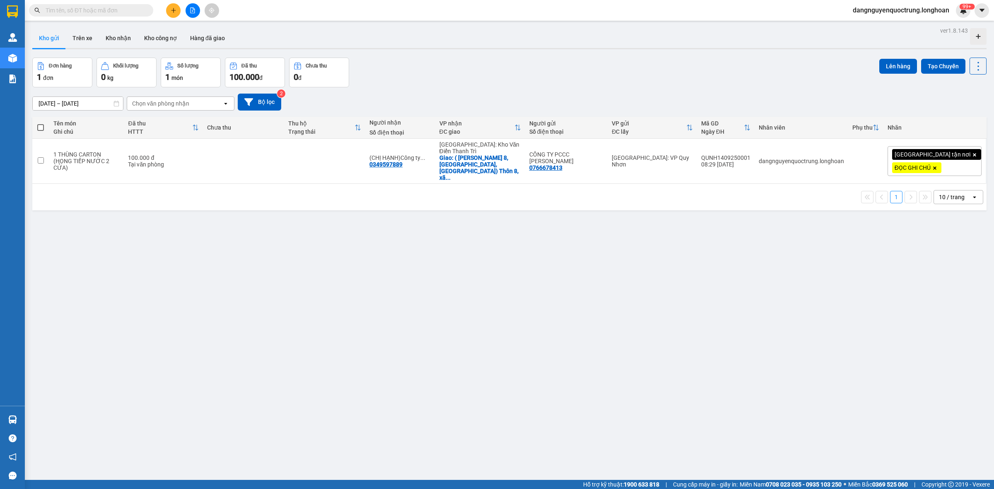
click at [647, 376] on div "ver 1.8.143 Kho gửi Trên xe Kho nhận Kho công nợ Hàng đã giao Đơn hàng 1 đơn Kh…" at bounding box center [509, 269] width 961 height 489
click at [657, 389] on div "ver 1.8.143 Kho gửi Trên xe Kho nhận Kho công nợ Hàng đã giao Đơn hàng 1 đơn Kh…" at bounding box center [509, 269] width 961 height 489
click at [555, 335] on div "ver 1.8.143 Kho gửi Trên xe Kho nhận Kho công nợ Hàng đã giao Đơn hàng 1 đơn Kh…" at bounding box center [509, 269] width 961 height 489
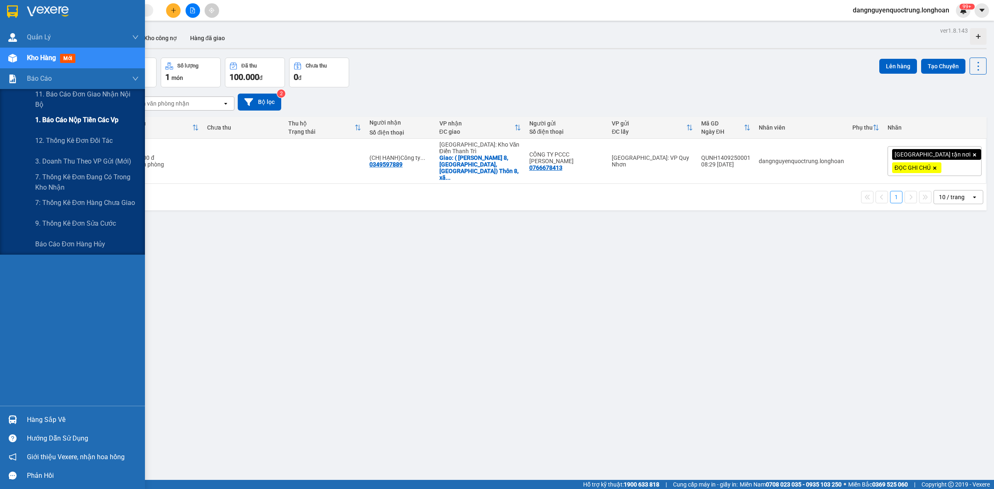
click at [72, 127] on div "1. Báo cáo nộp tiền các vp" at bounding box center [87, 120] width 104 height 21
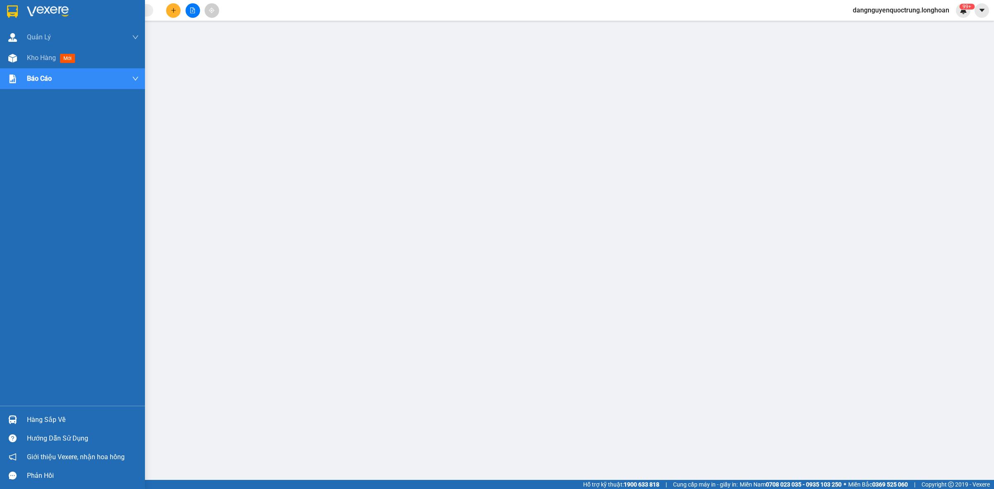
click at [22, 14] on div at bounding box center [72, 13] width 145 height 27
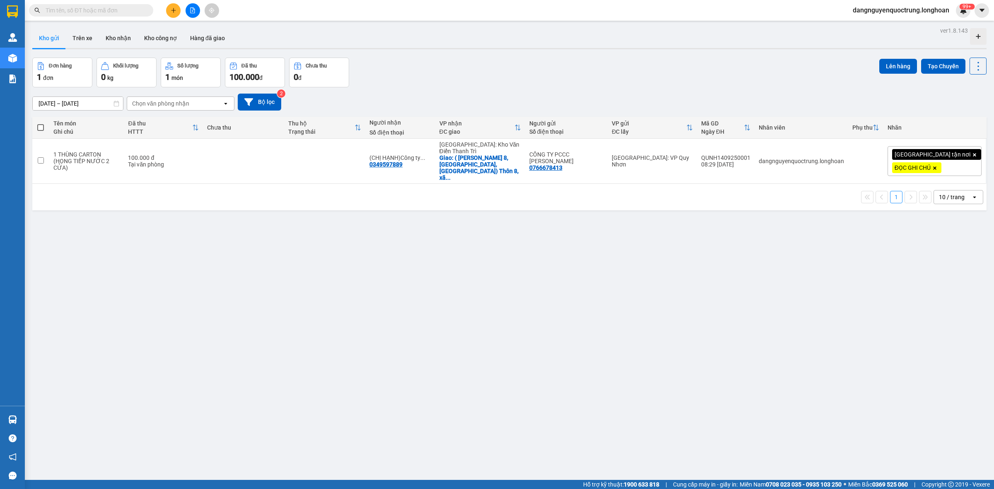
click at [419, 318] on div "ver 1.8.143 Kho gửi Trên xe Kho nhận Kho công nợ Hàng đã giao Đơn hàng 1 đơn Kh…" at bounding box center [509, 269] width 961 height 489
